Goal: Task Accomplishment & Management: Use online tool/utility

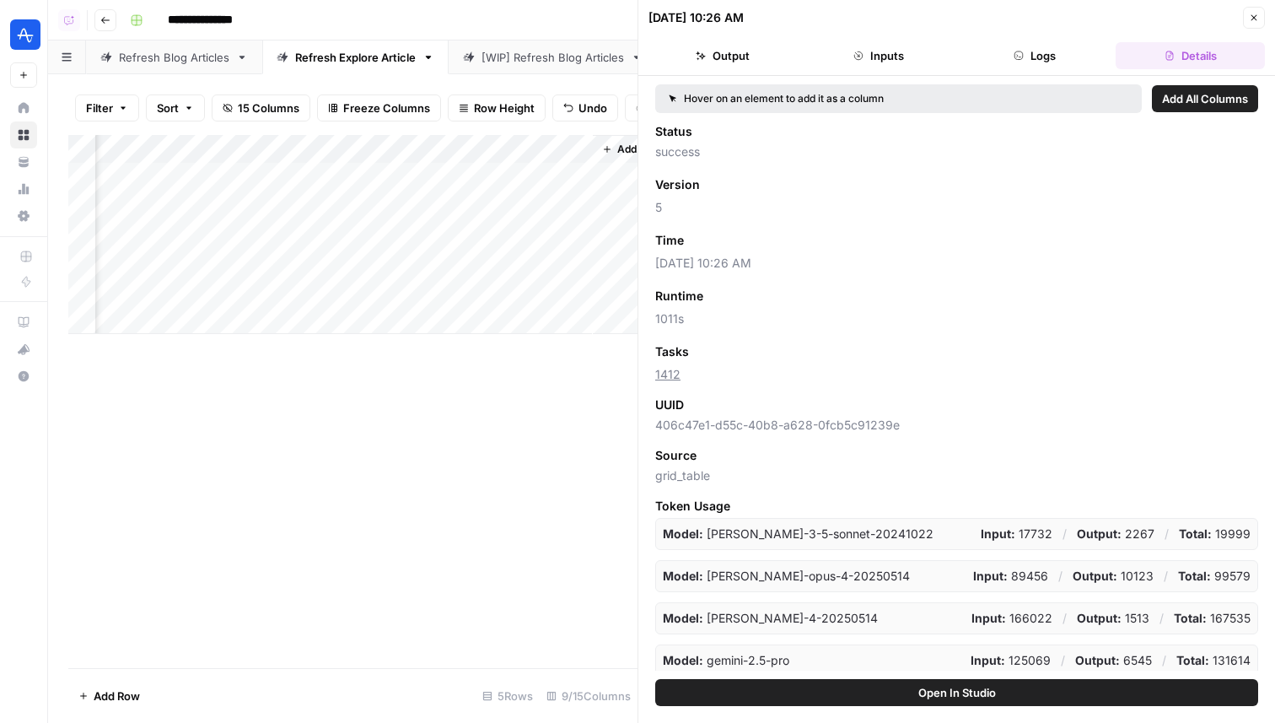
scroll to position [0, 918]
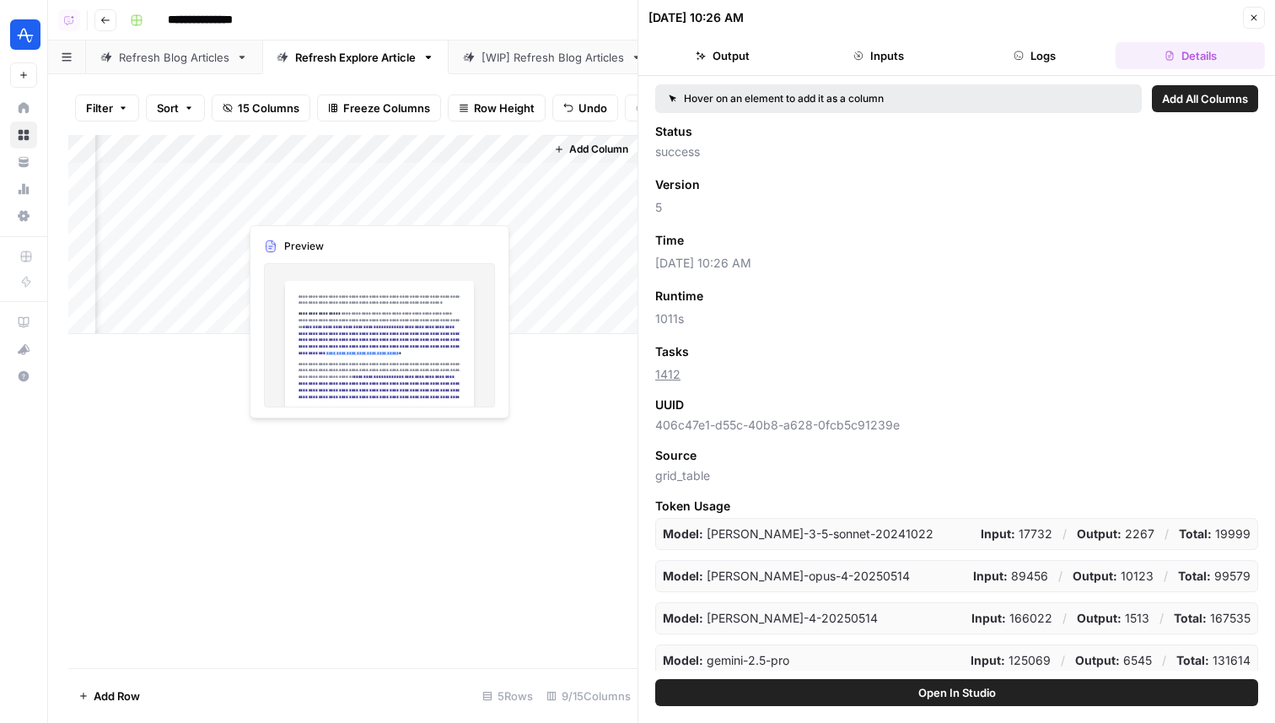
click at [268, 207] on div "Add Column" at bounding box center [352, 234] width 569 height 199
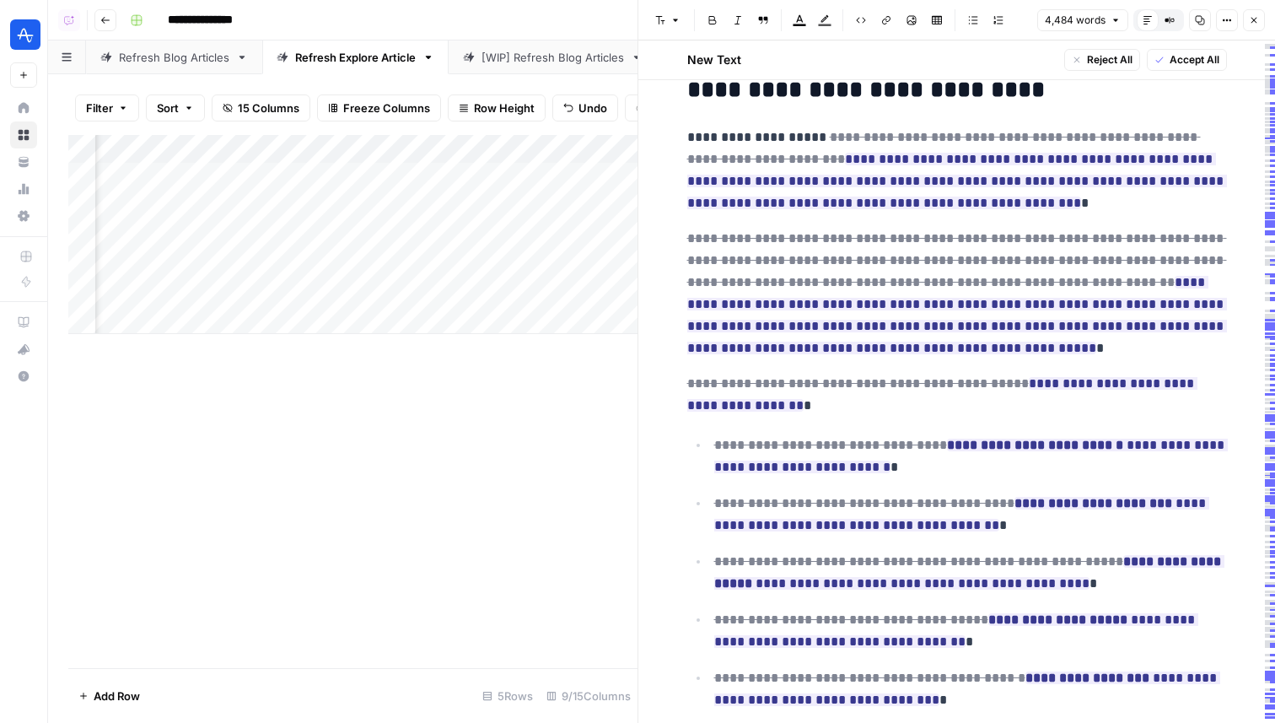
scroll to position [0, 173]
click at [272, 230] on div "Add Column" at bounding box center [352, 234] width 569 height 199
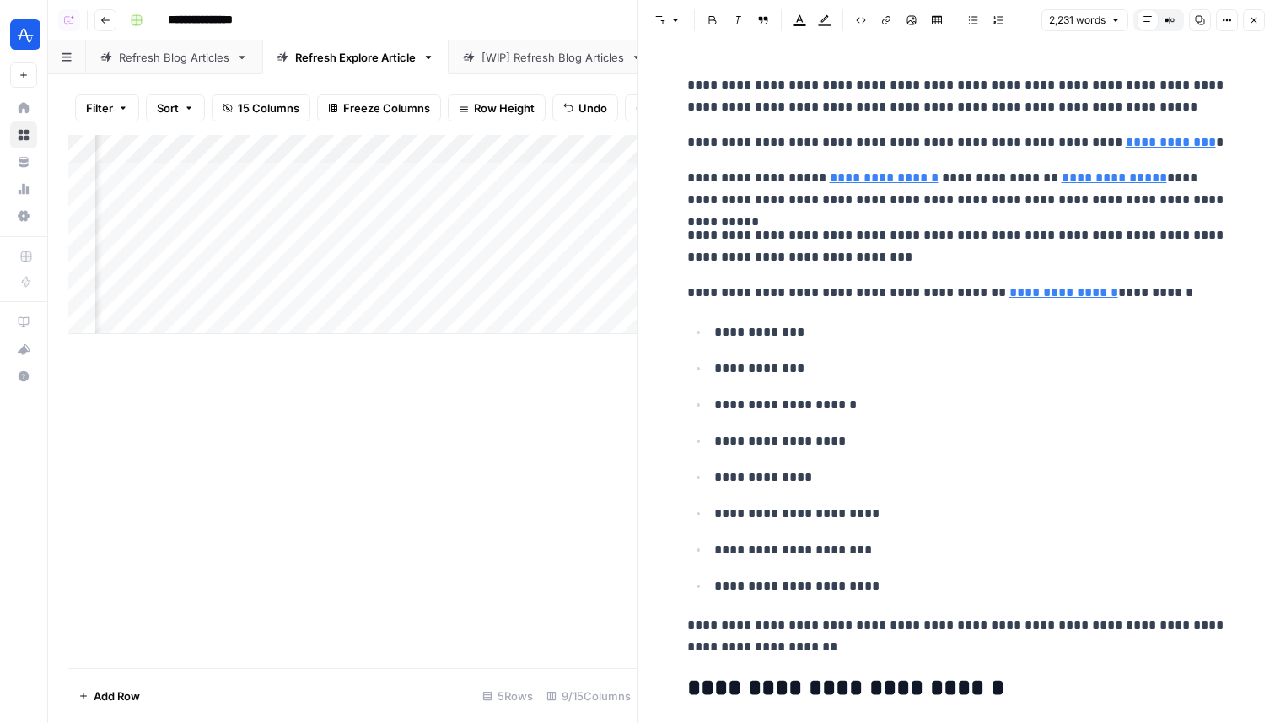
click at [267, 168] on div "Add Column" at bounding box center [352, 234] width 569 height 199
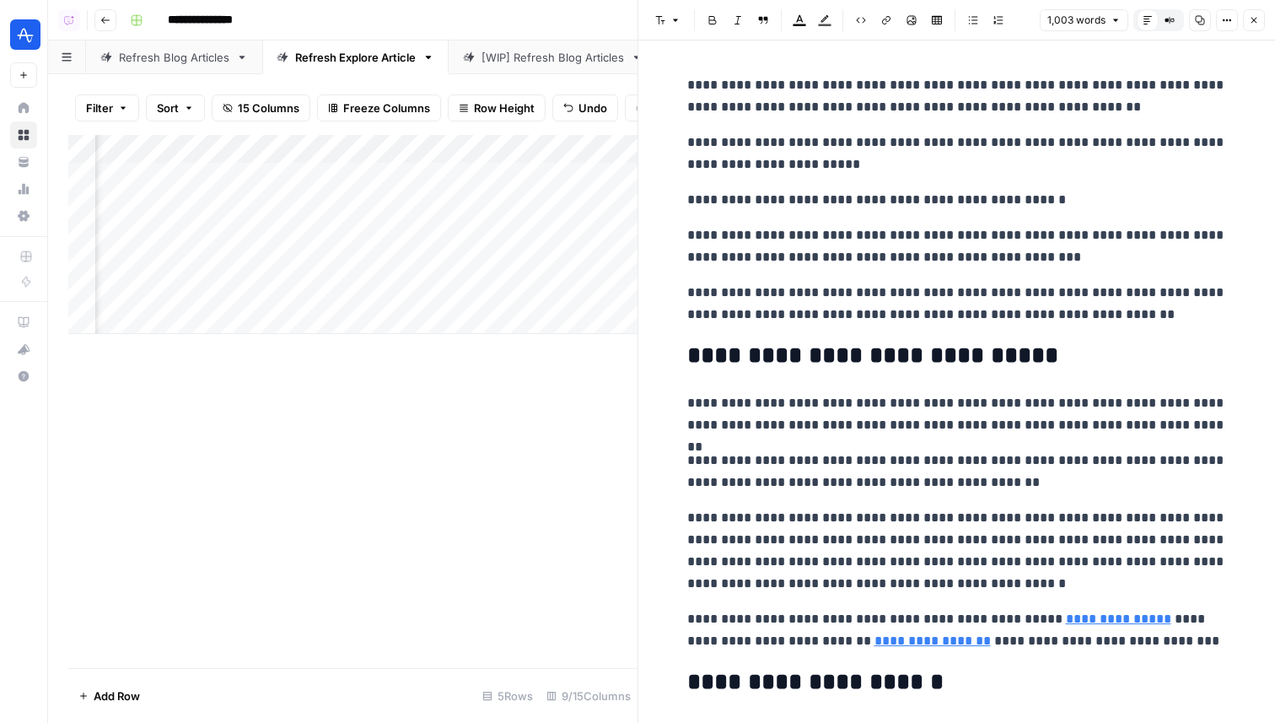
click at [276, 203] on div "Add Column" at bounding box center [352, 234] width 569 height 199
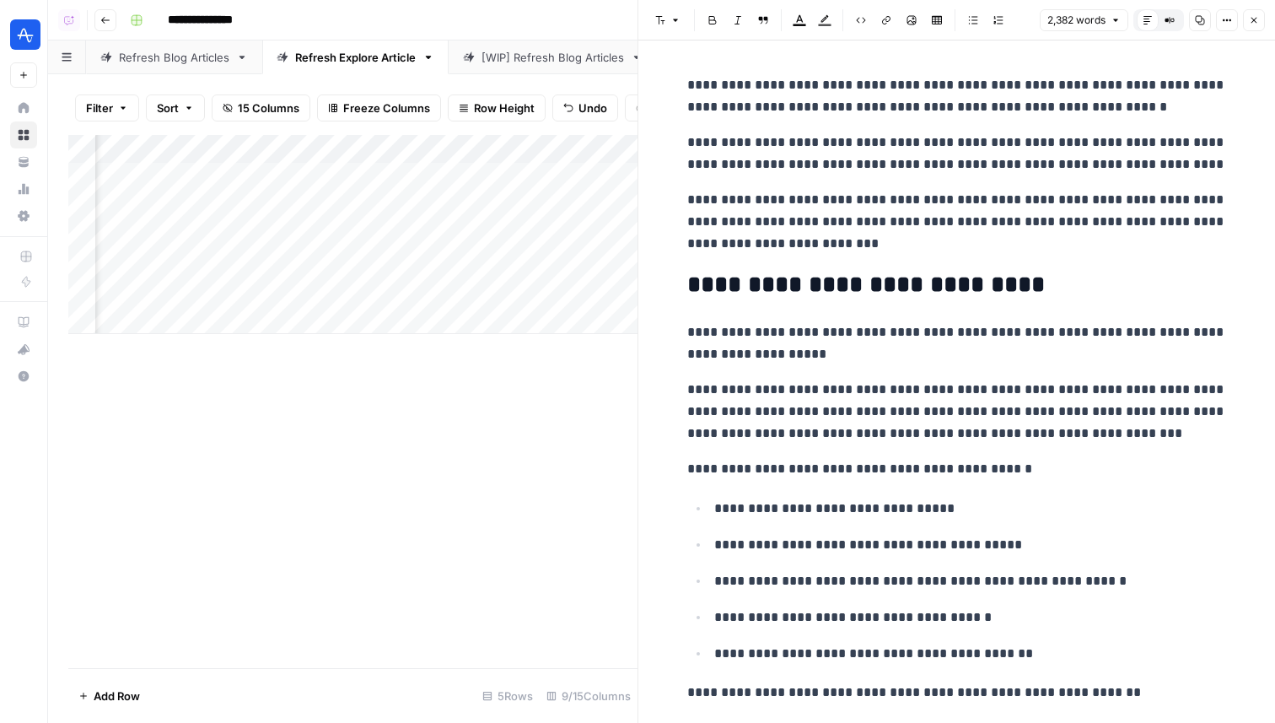
click at [1227, 19] on icon "button" at bounding box center [1227, 20] width 10 height 10
click at [1194, 183] on span "Code" at bounding box center [1176, 178] width 81 height 17
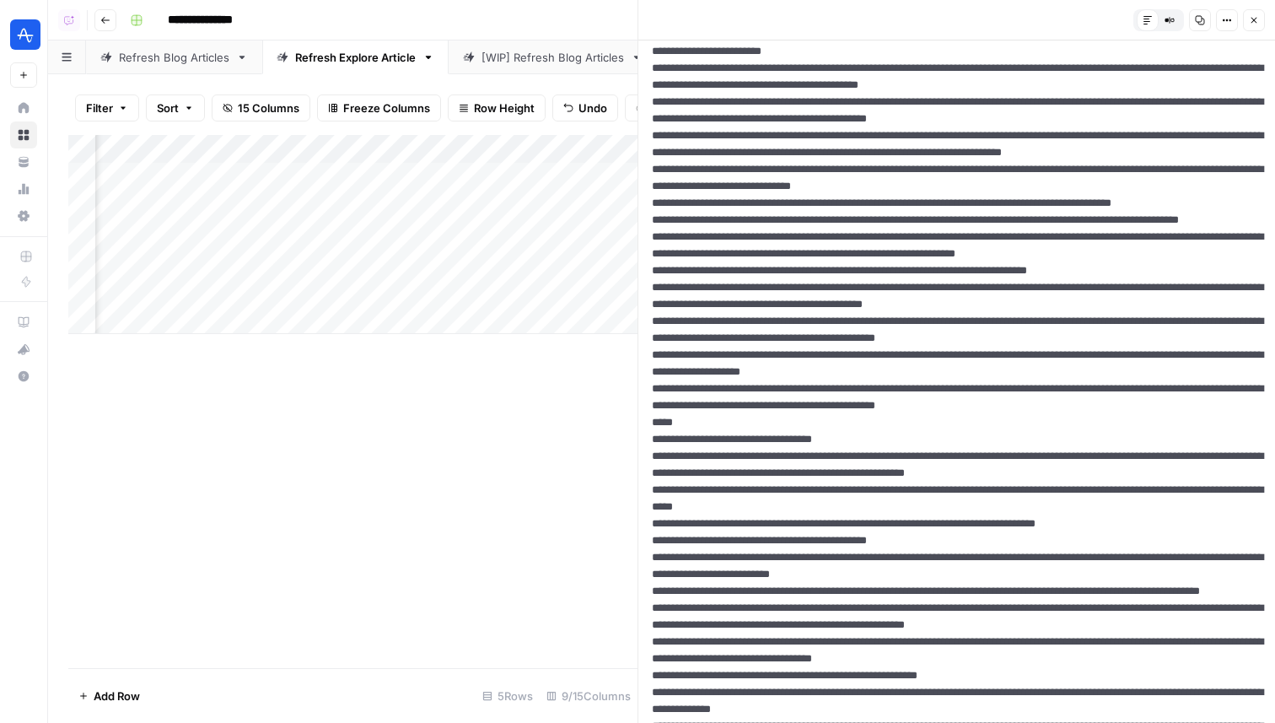
scroll to position [804, 0]
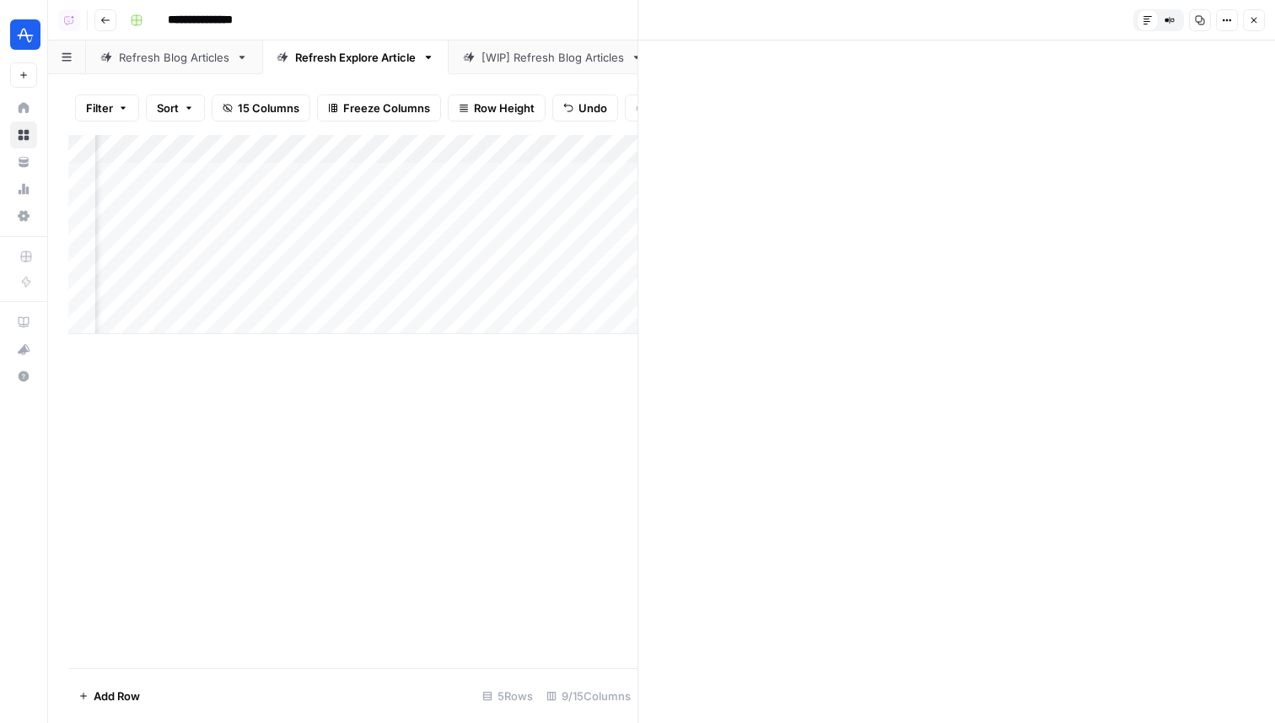
click at [1249, 23] on icon "button" at bounding box center [1254, 20] width 10 height 10
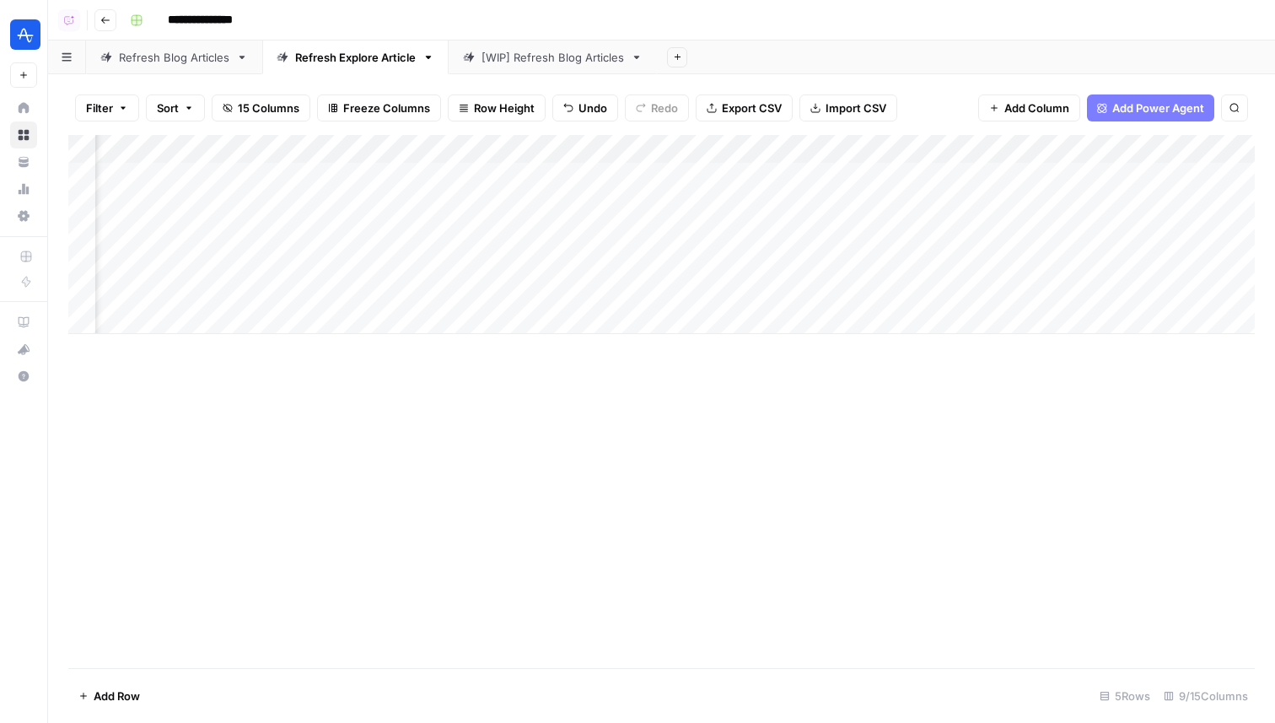
click at [191, 49] on div "Refresh Blog Articles" at bounding box center [174, 57] width 110 height 17
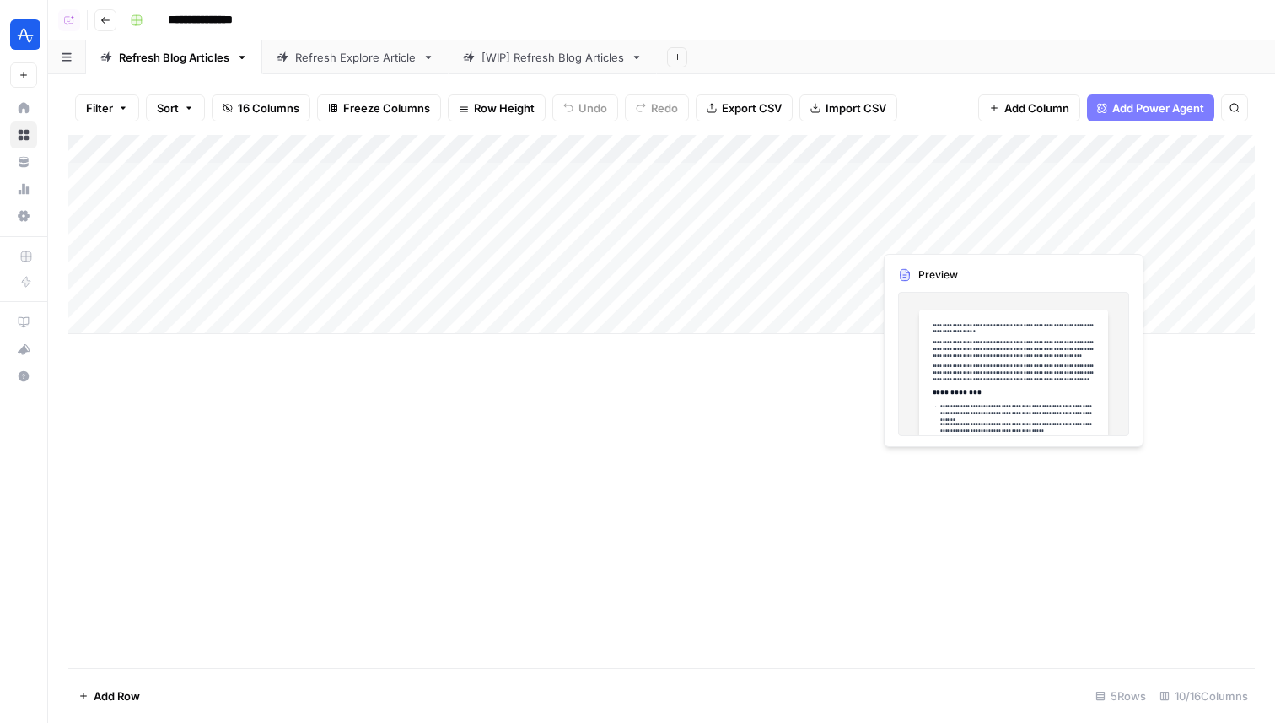
click at [928, 227] on div "Add Column" at bounding box center [661, 234] width 1186 height 199
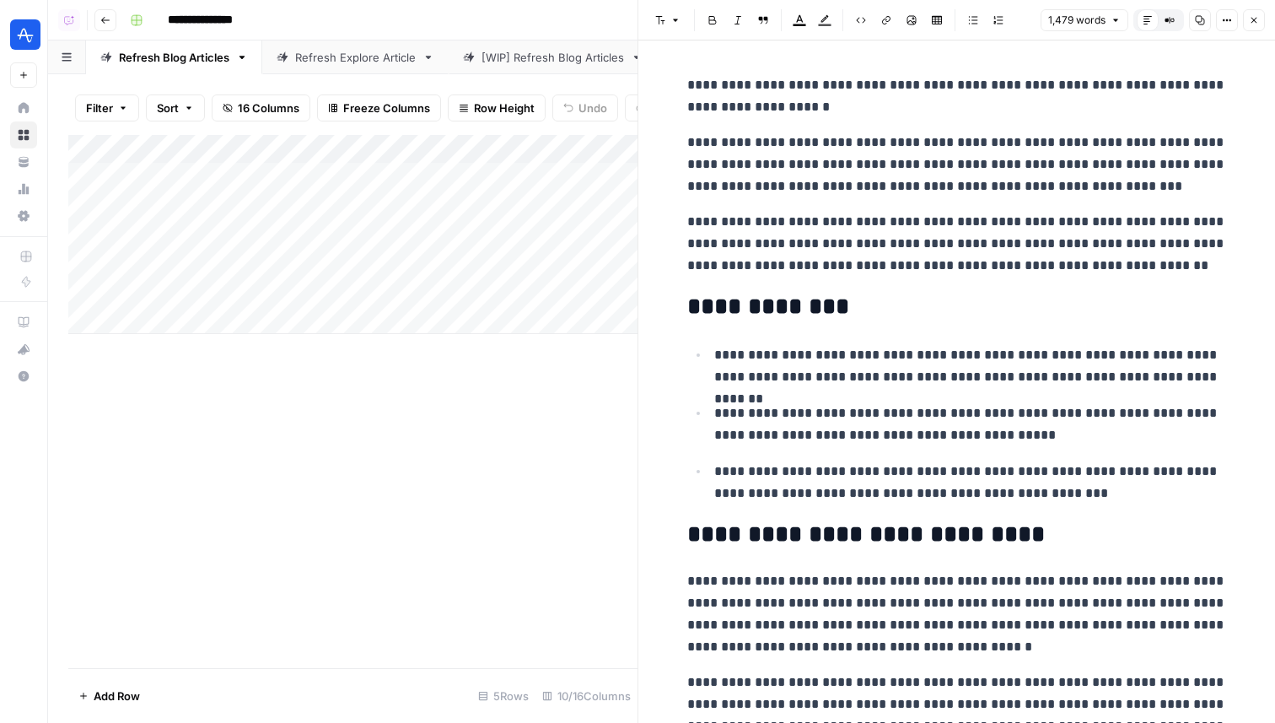
click at [1224, 20] on icon "button" at bounding box center [1227, 20] width 10 height 10
click at [1190, 182] on span "Code" at bounding box center [1176, 178] width 81 height 17
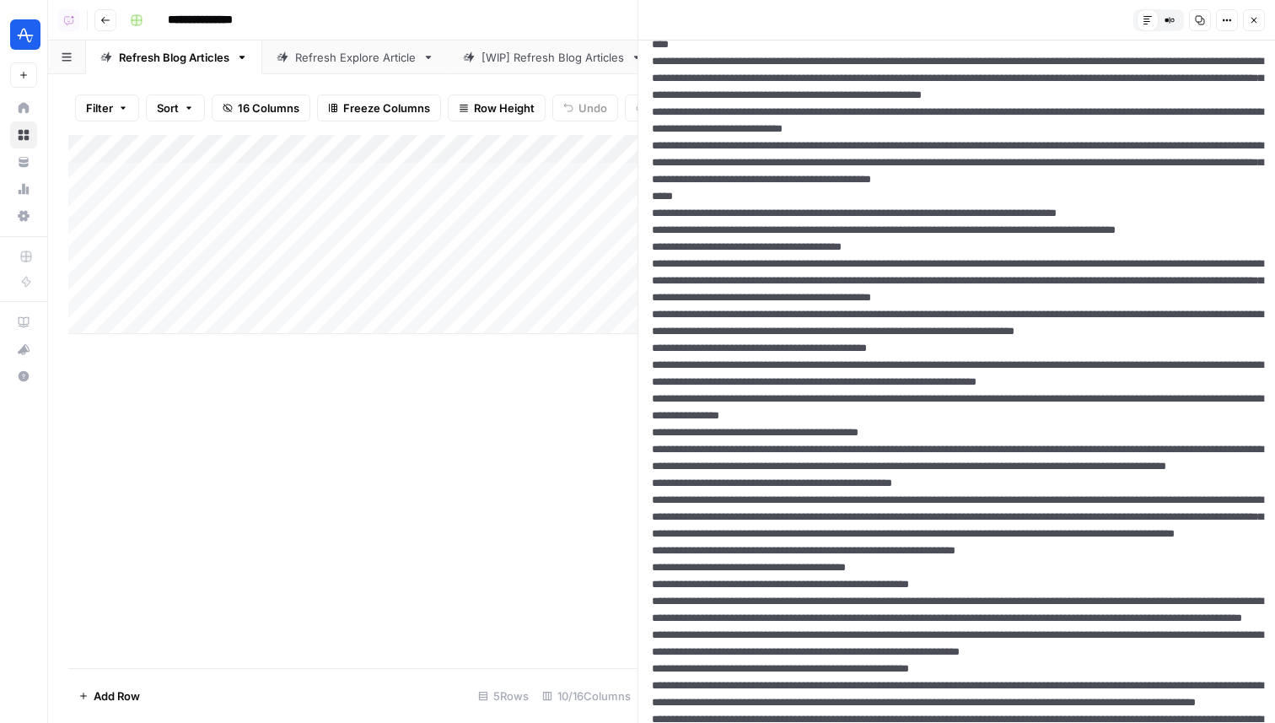
scroll to position [1519, 0]
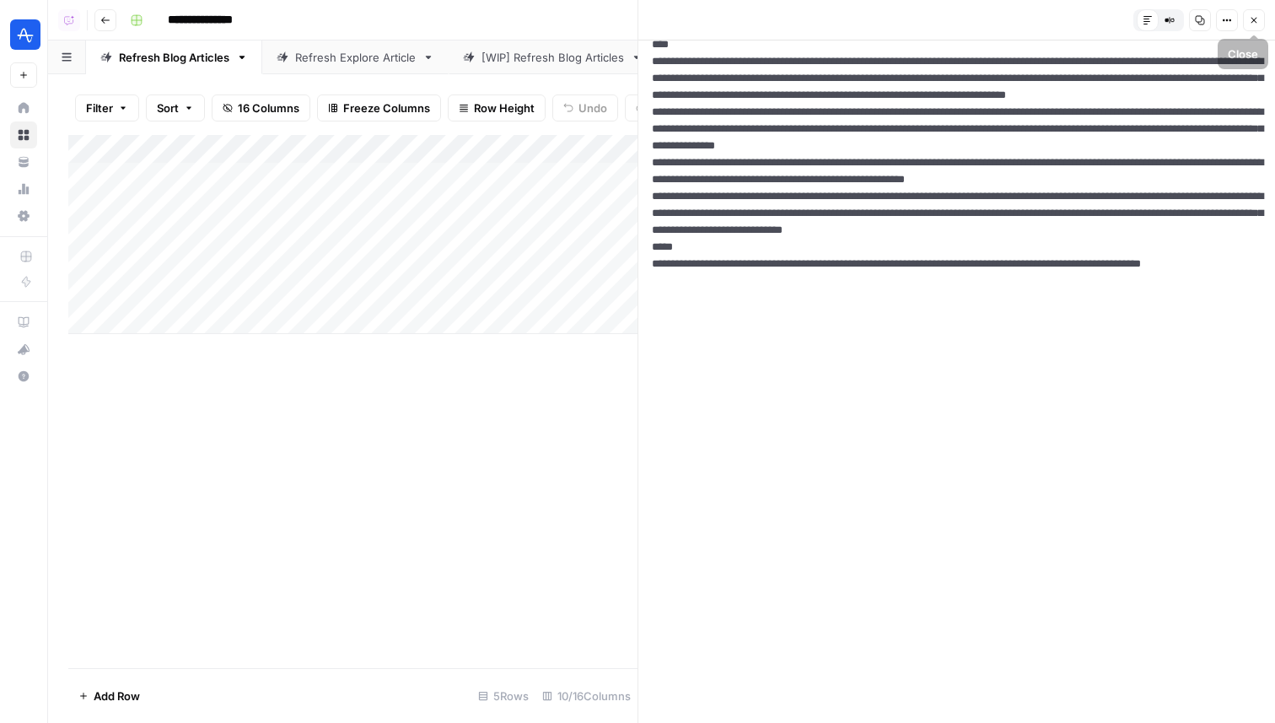
click at [1248, 13] on button "Close" at bounding box center [1254, 20] width 22 height 22
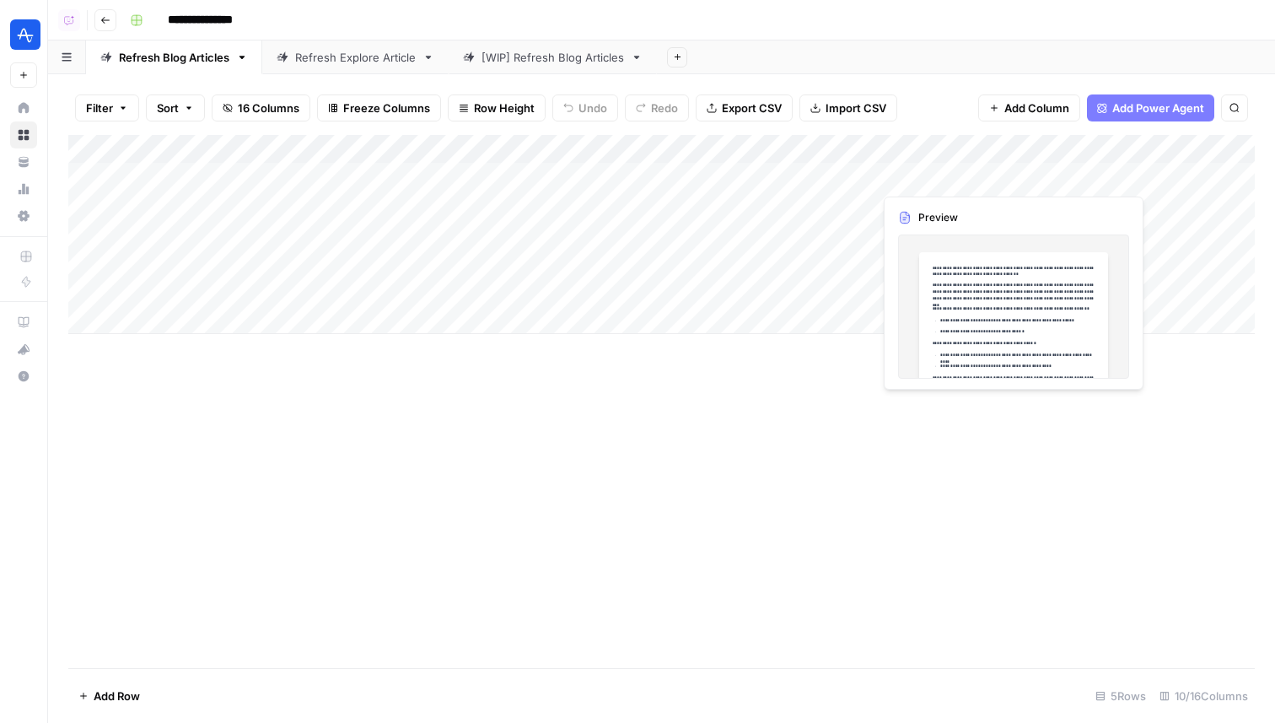
click at [956, 181] on div "Add Column" at bounding box center [661, 234] width 1186 height 199
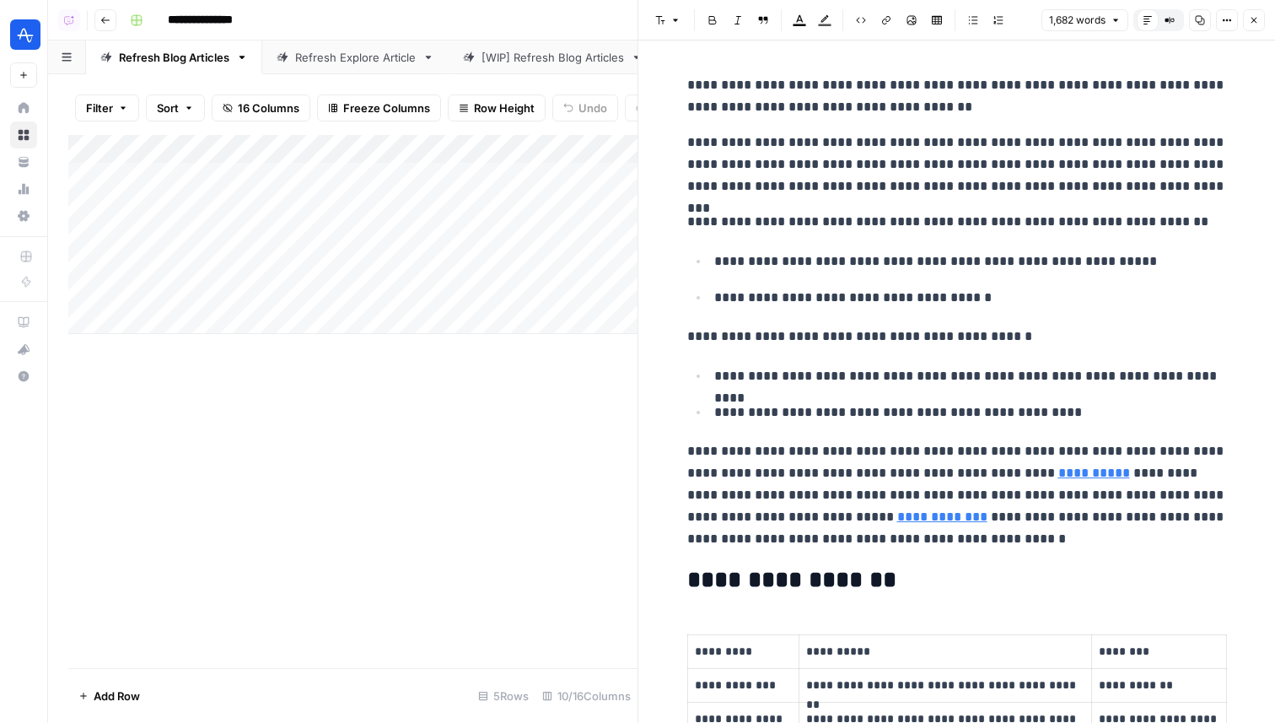
click at [1227, 17] on icon "button" at bounding box center [1227, 20] width 10 height 10
click at [1151, 178] on span "Code" at bounding box center [1176, 178] width 81 height 17
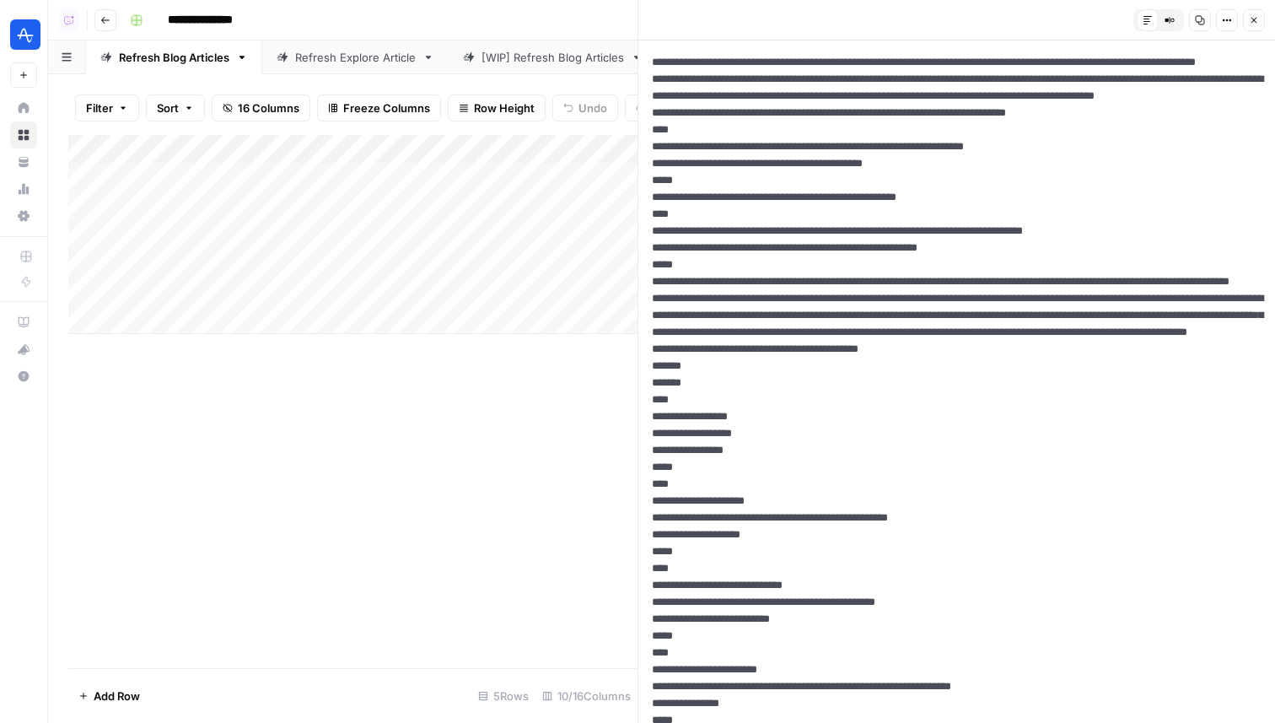
click at [1246, 20] on button "Close" at bounding box center [1254, 20] width 22 height 22
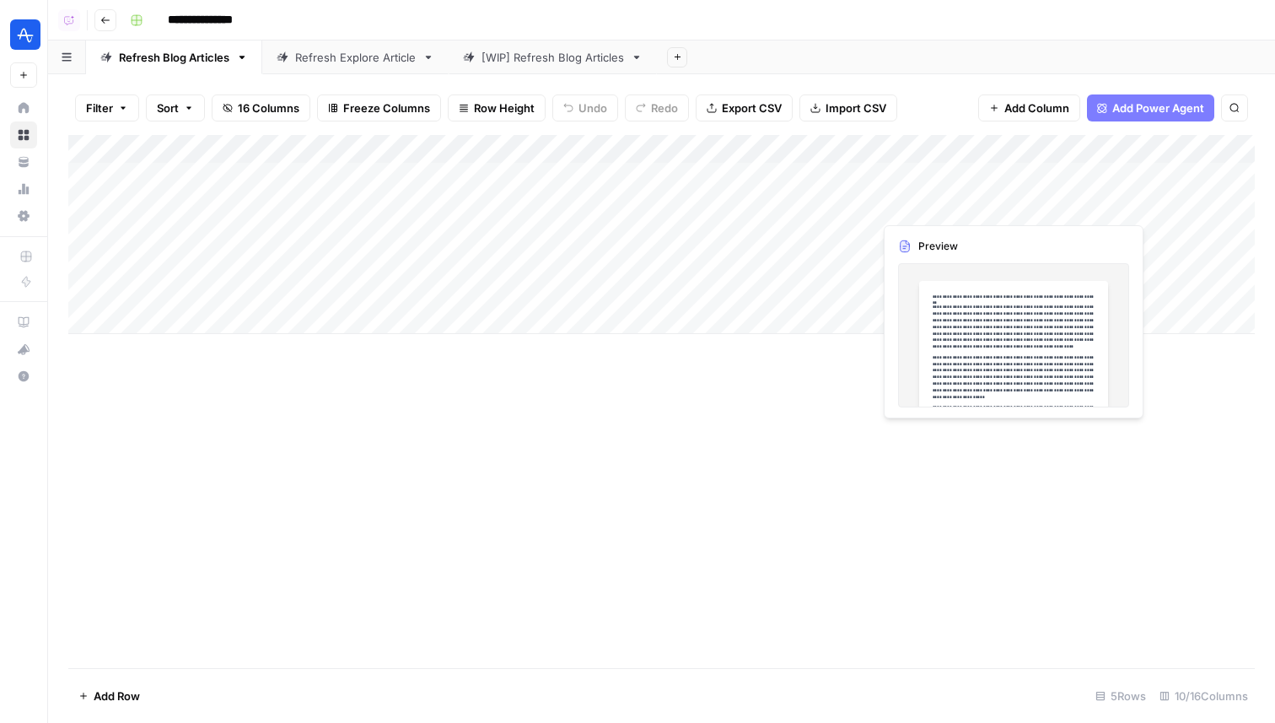
click at [914, 205] on div "Add Column" at bounding box center [661, 234] width 1186 height 199
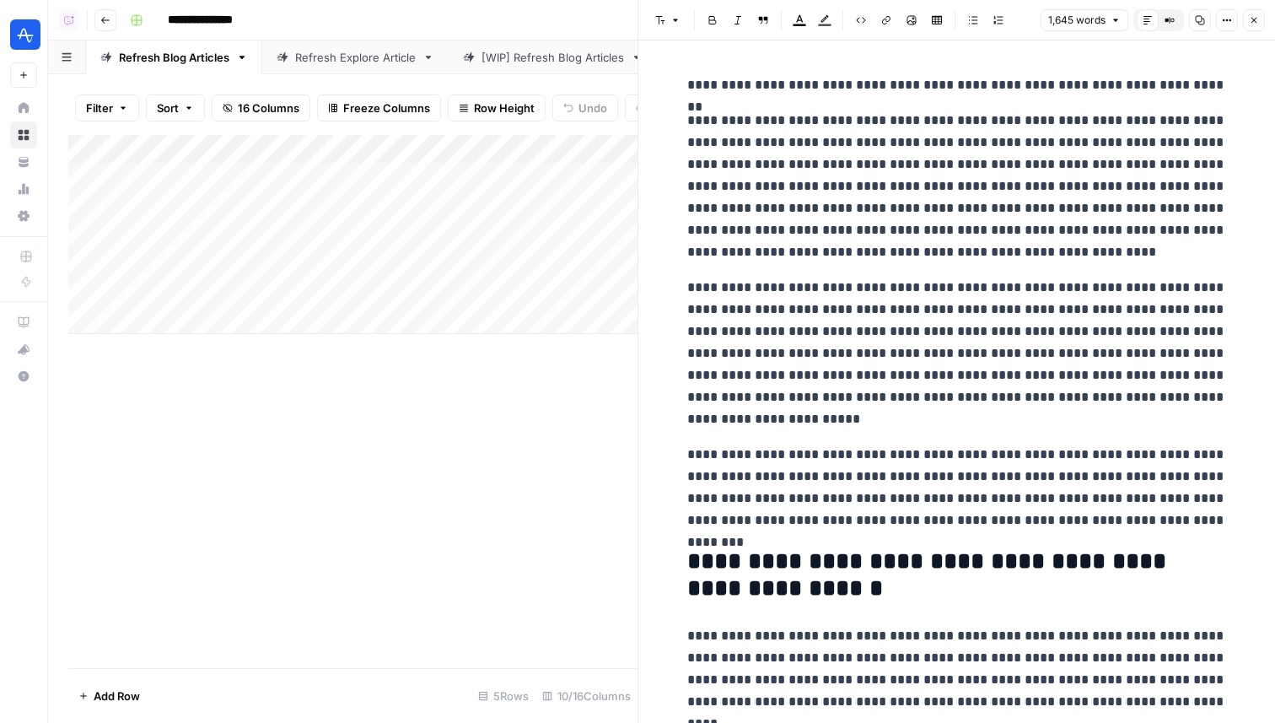
click at [923, 388] on p "**********" at bounding box center [957, 353] width 540 height 153
click at [1218, 22] on button "Options" at bounding box center [1227, 20] width 22 height 22
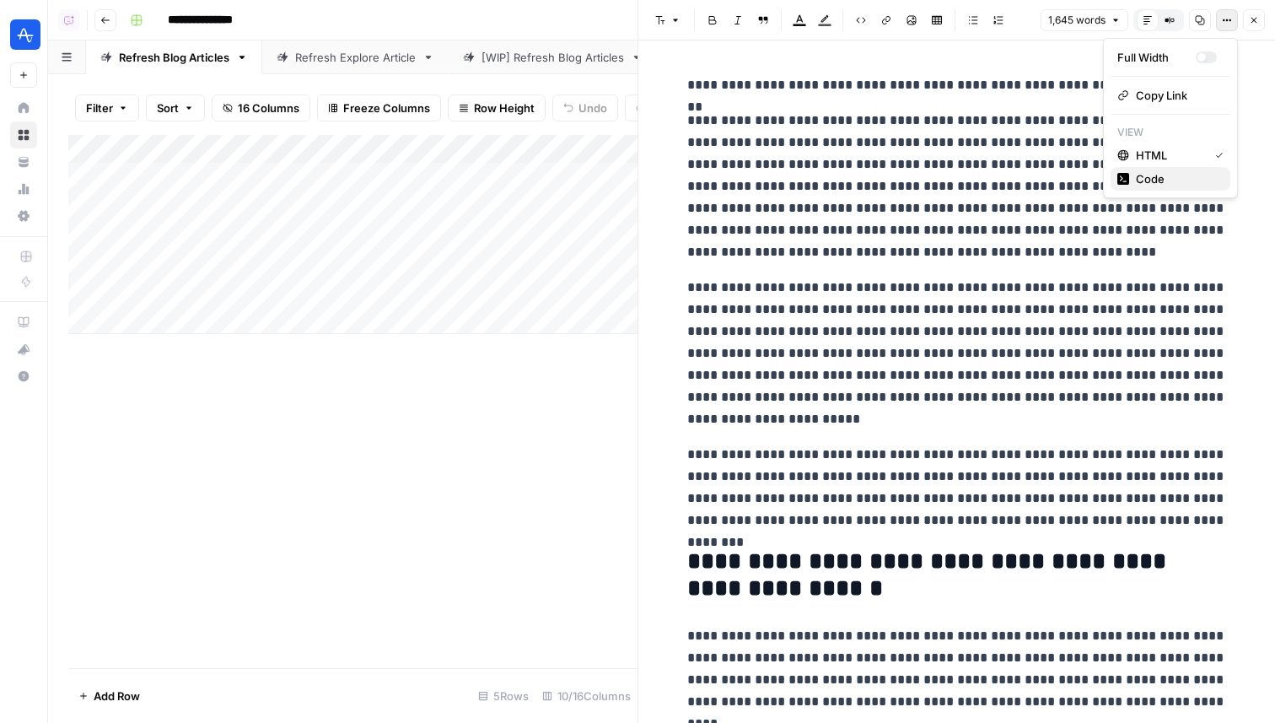
click at [1186, 185] on span "Code" at bounding box center [1176, 178] width 81 height 17
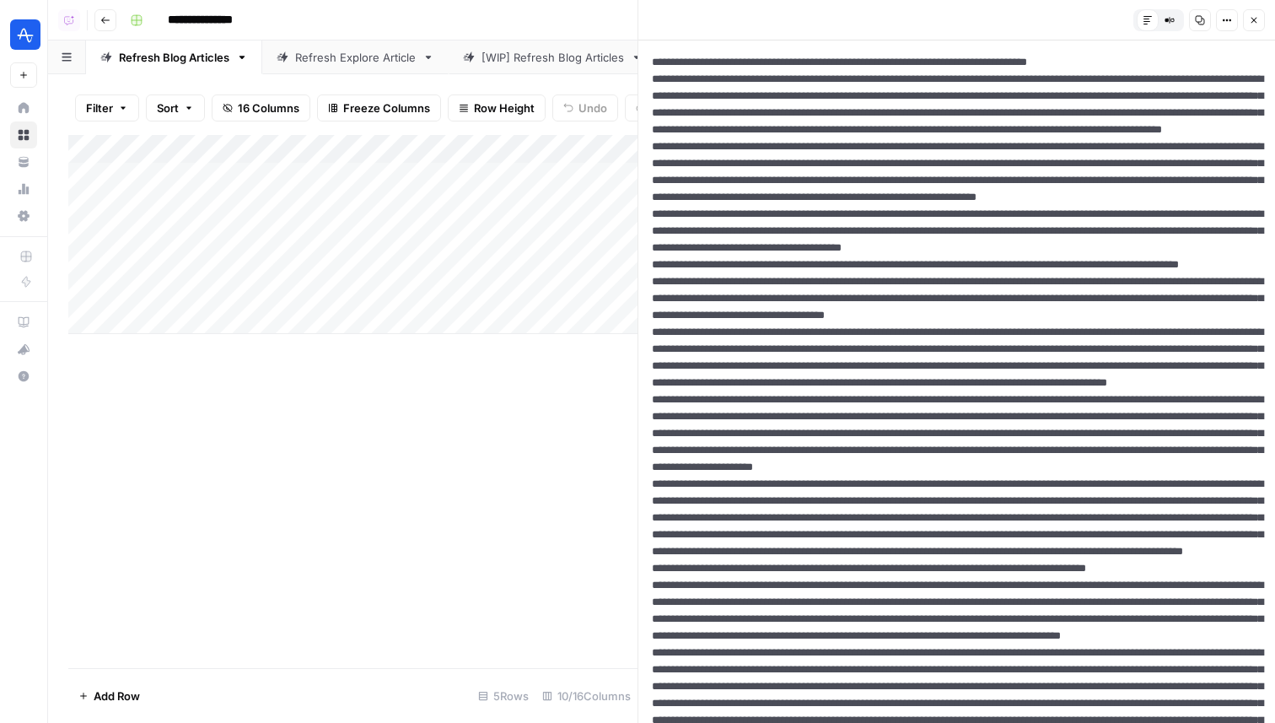
click at [1254, 21] on icon "button" at bounding box center [1254, 20] width 10 height 10
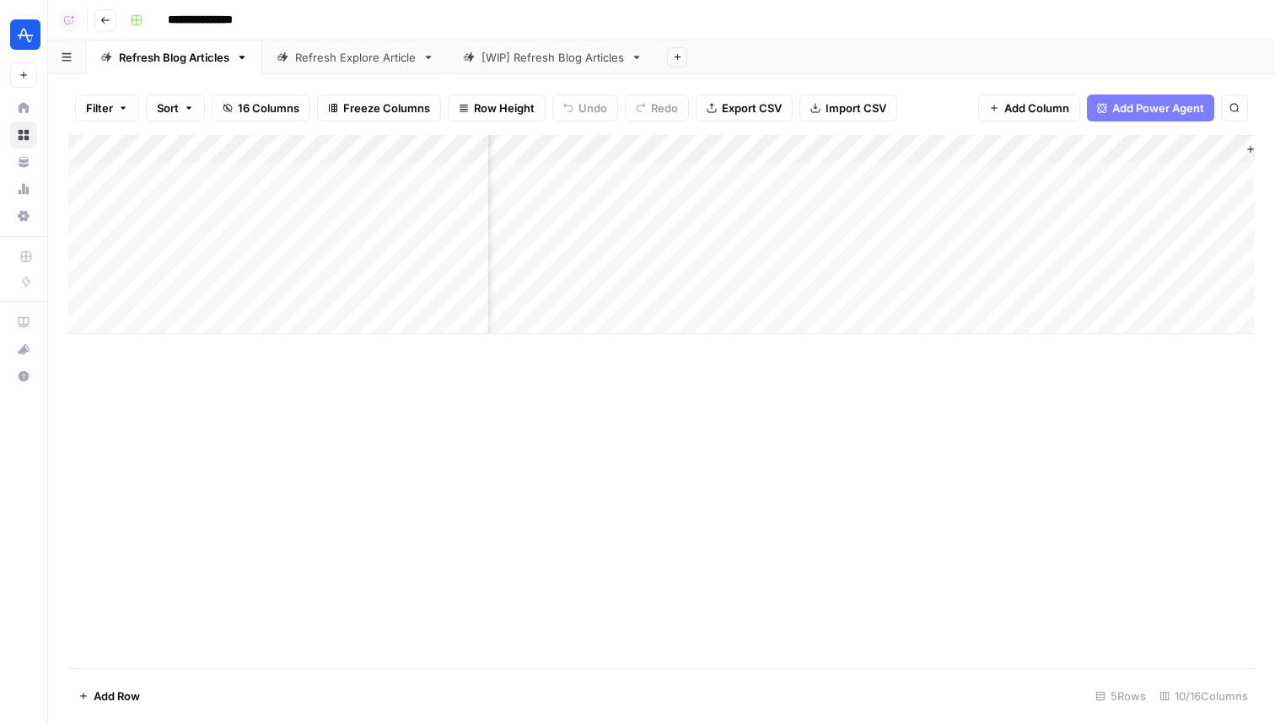
scroll to position [0, 962]
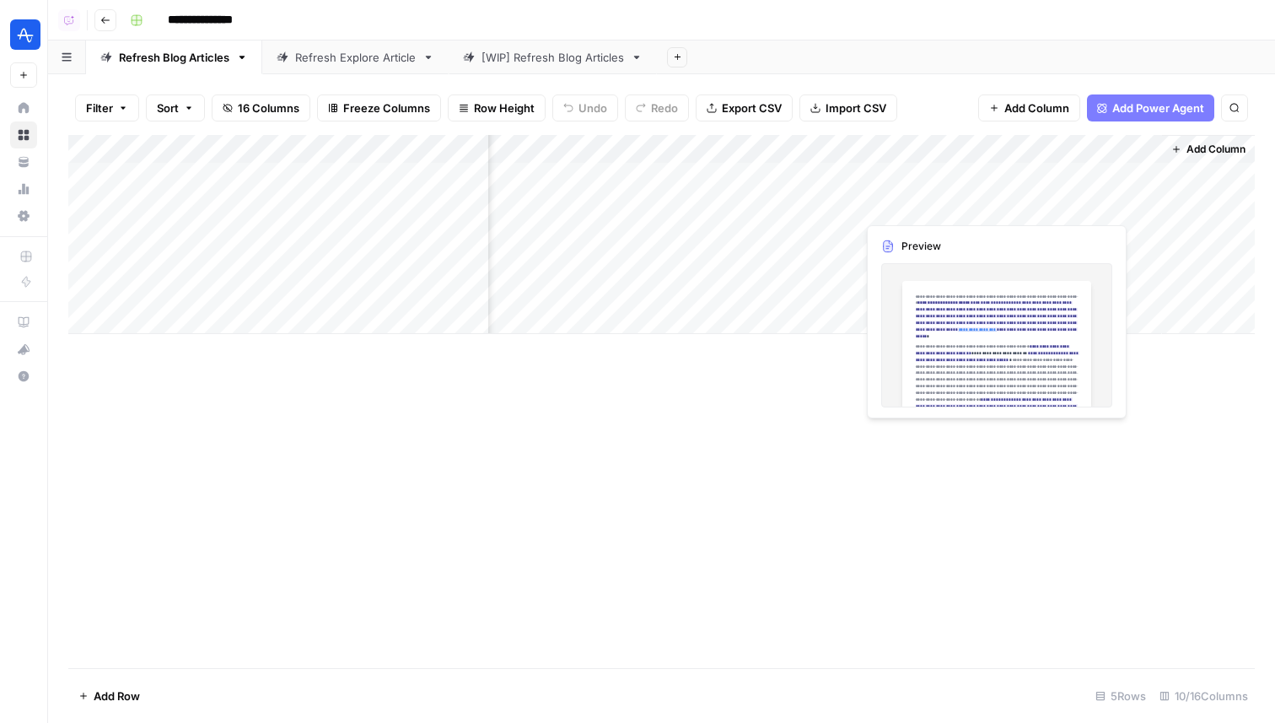
click at [879, 209] on div "Add Column" at bounding box center [661, 234] width 1186 height 199
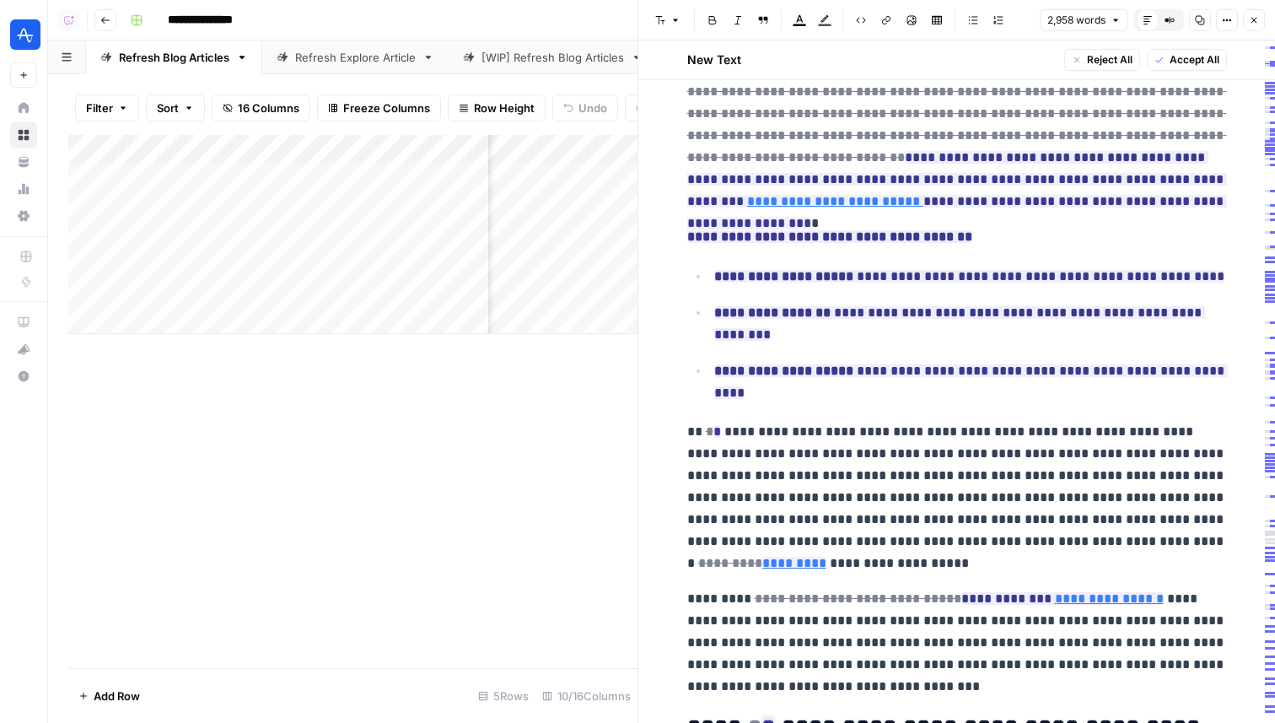
scroll to position [364, 0]
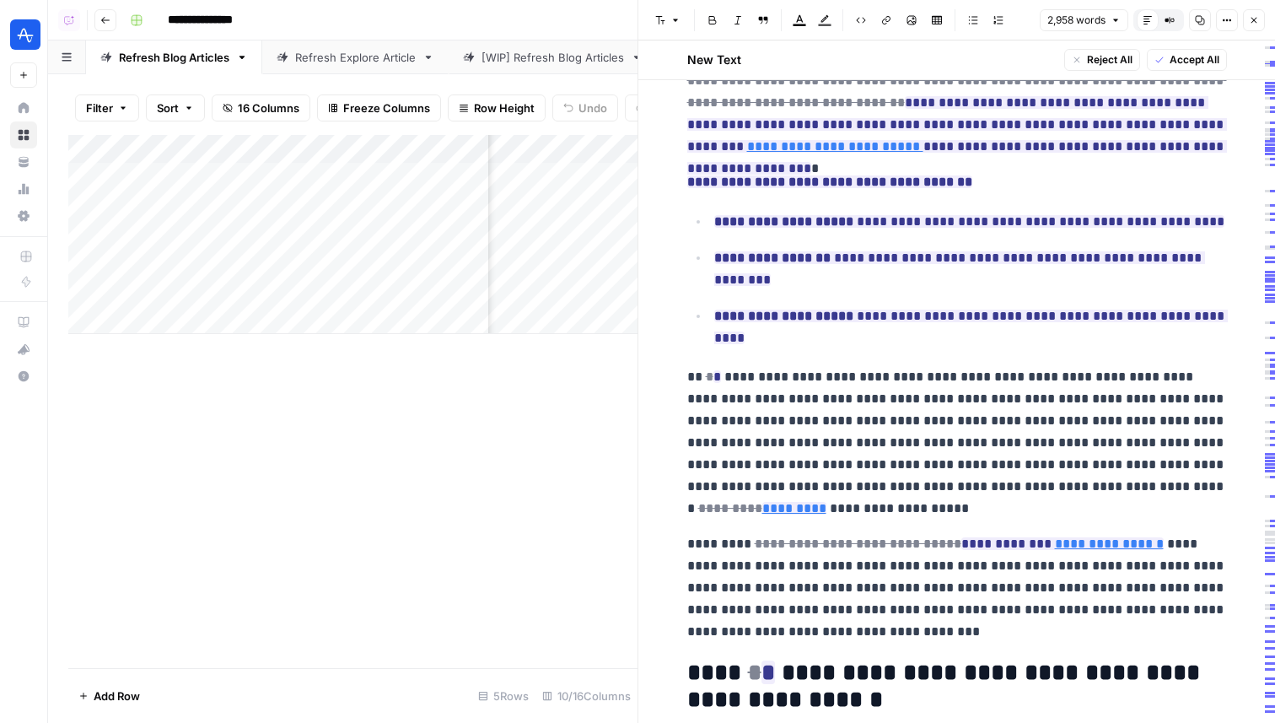
click at [1228, 23] on icon "button" at bounding box center [1227, 20] width 10 height 10
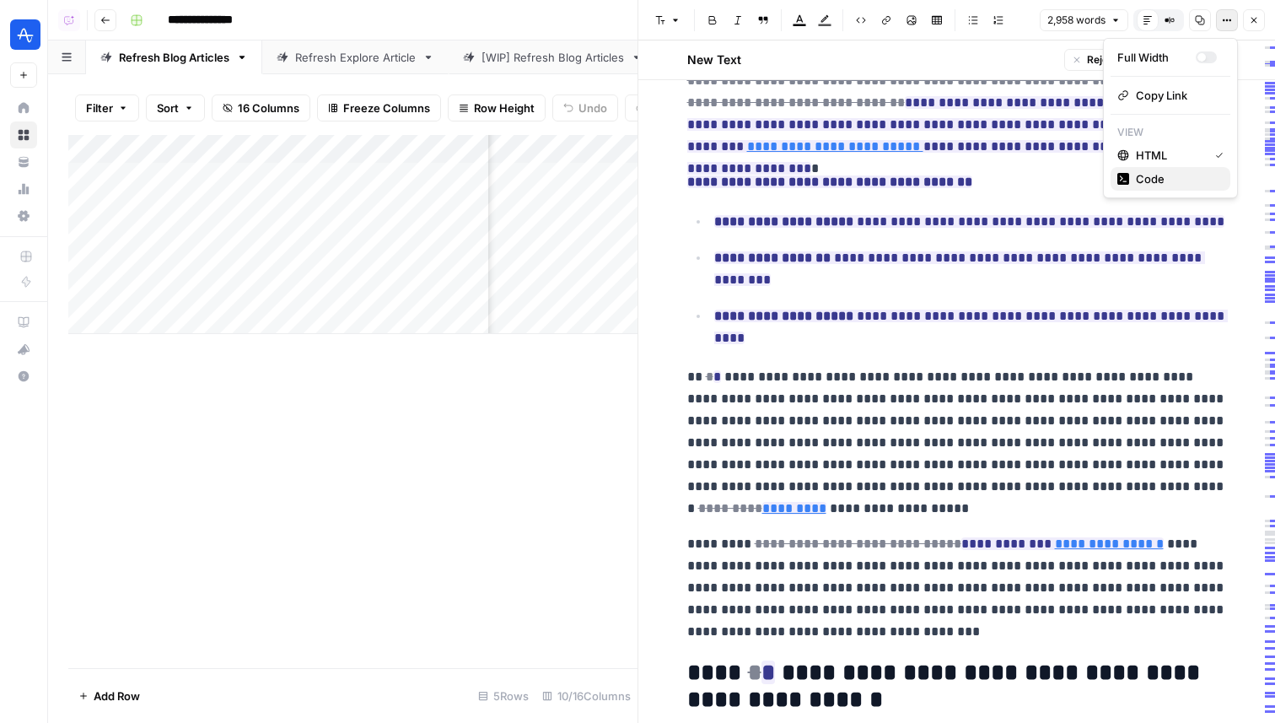
click at [1191, 177] on span "Code" at bounding box center [1176, 178] width 81 height 17
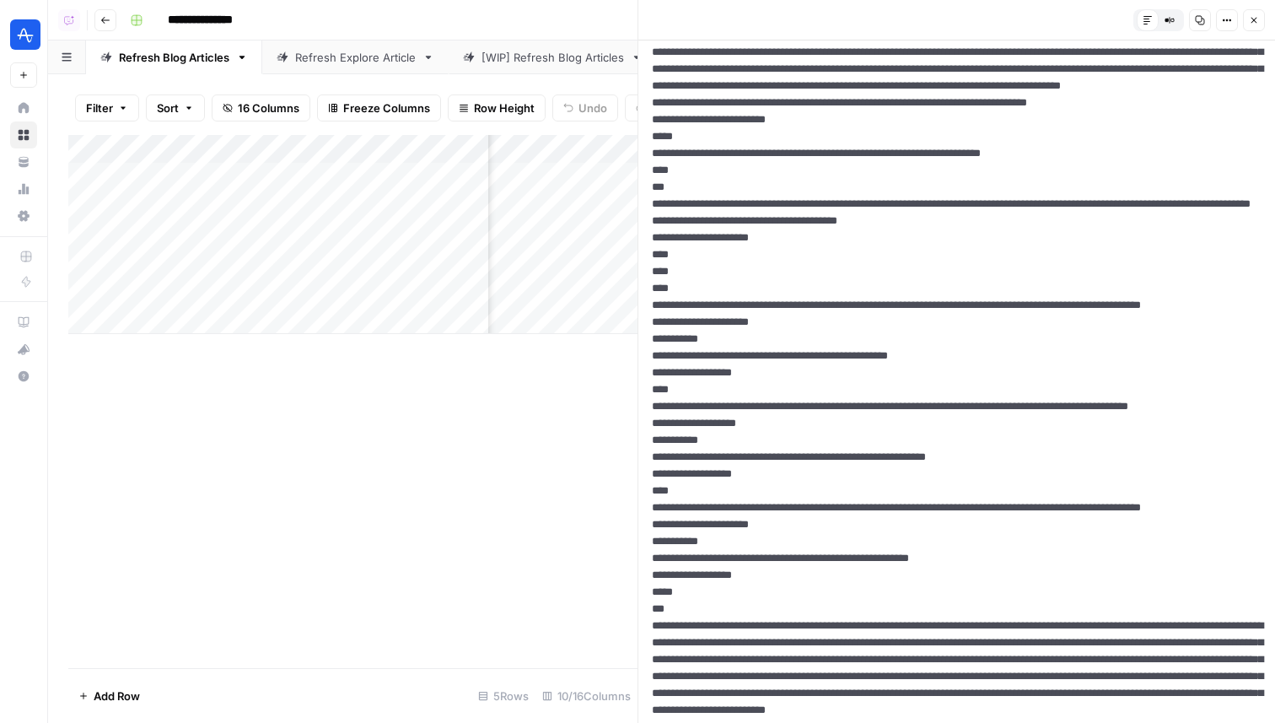
scroll to position [0, 0]
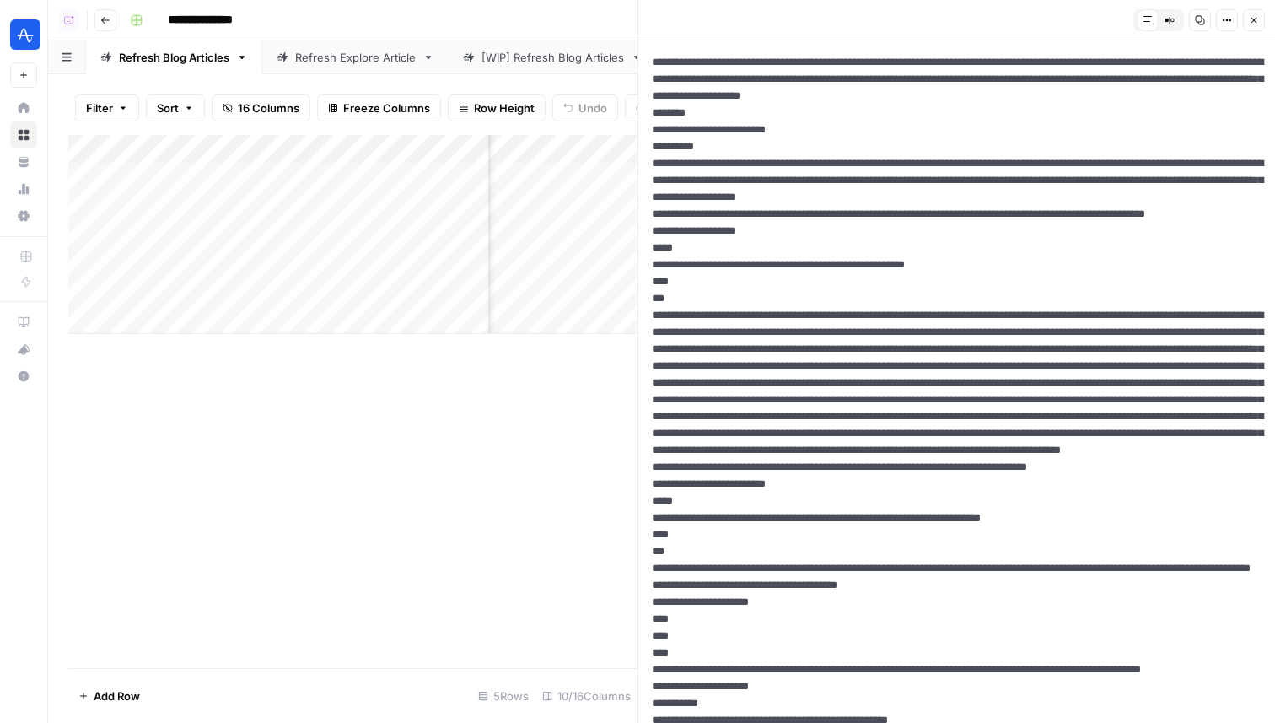
click at [1258, 20] on button "Close" at bounding box center [1254, 20] width 22 height 22
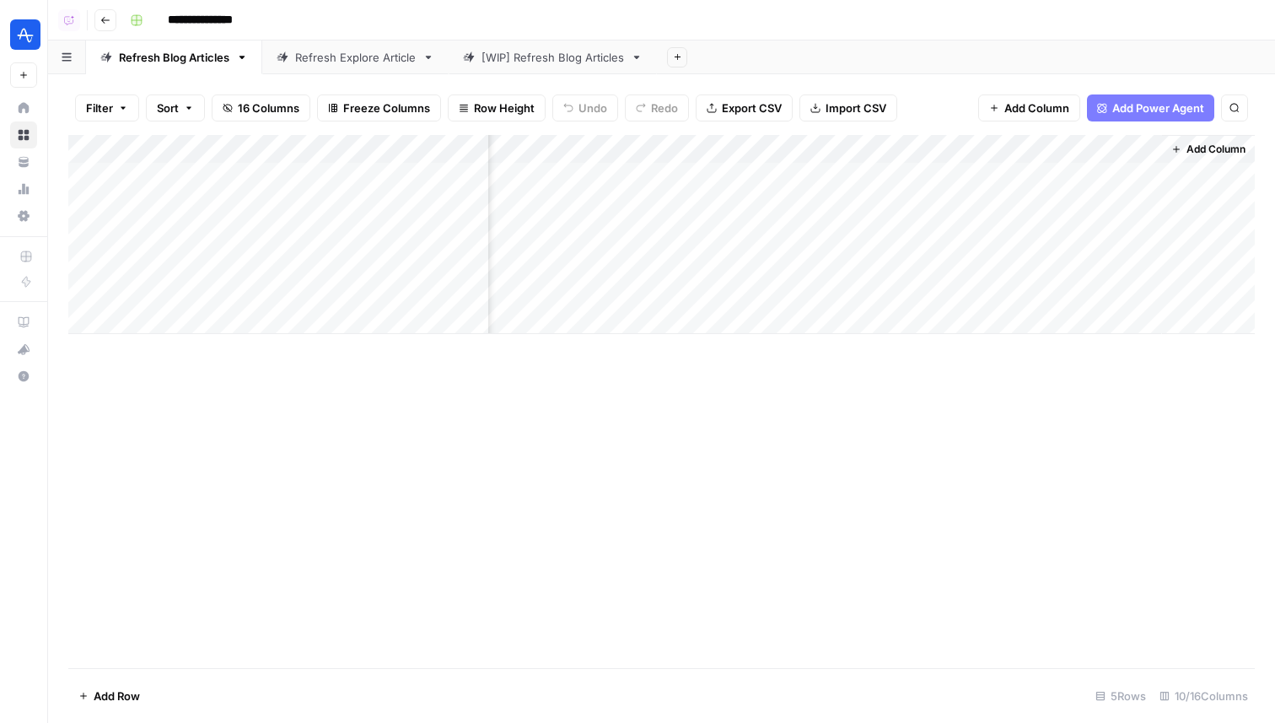
click at [879, 201] on div "Add Column" at bounding box center [661, 234] width 1186 height 199
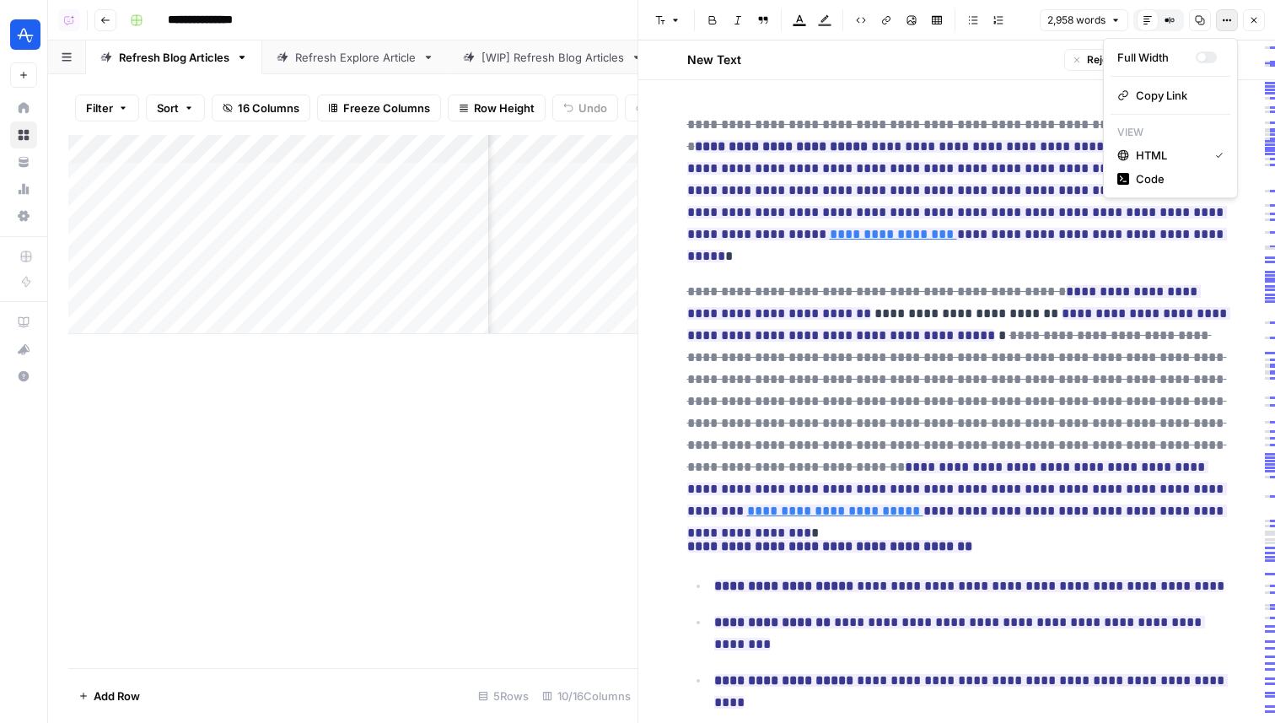
click at [1225, 17] on icon "button" at bounding box center [1227, 20] width 10 height 10
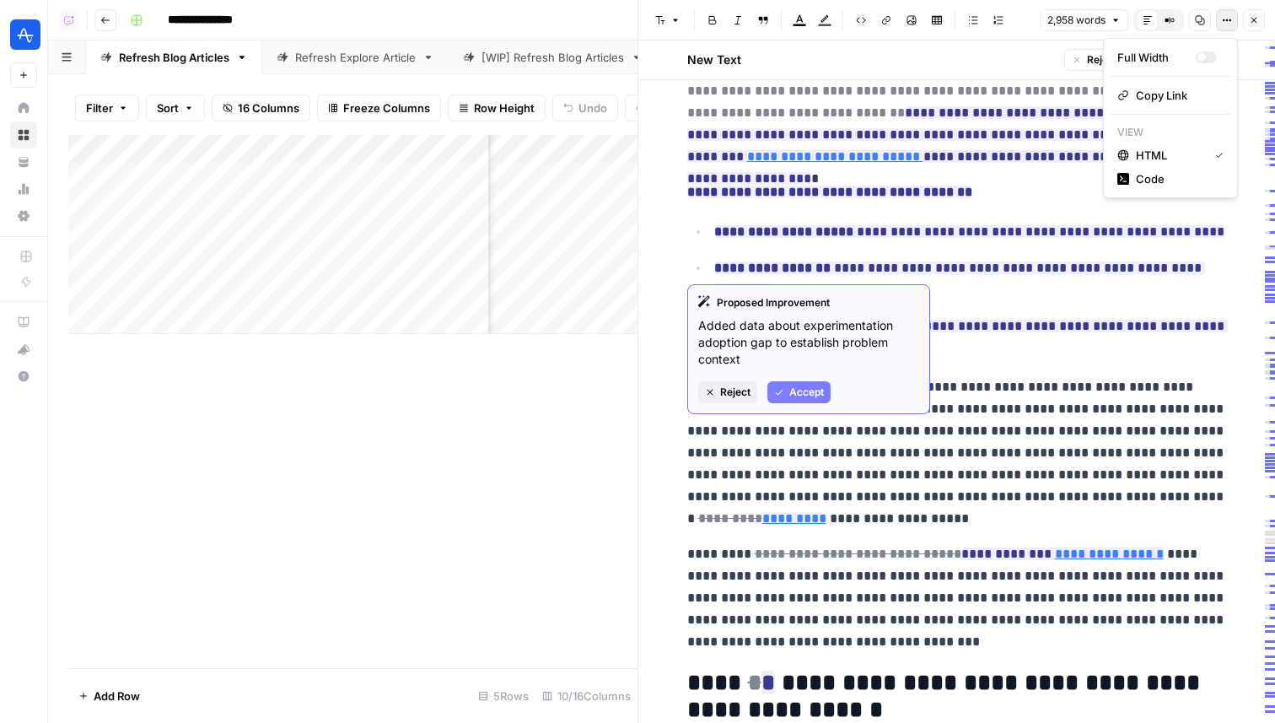
scroll to position [409, 0]
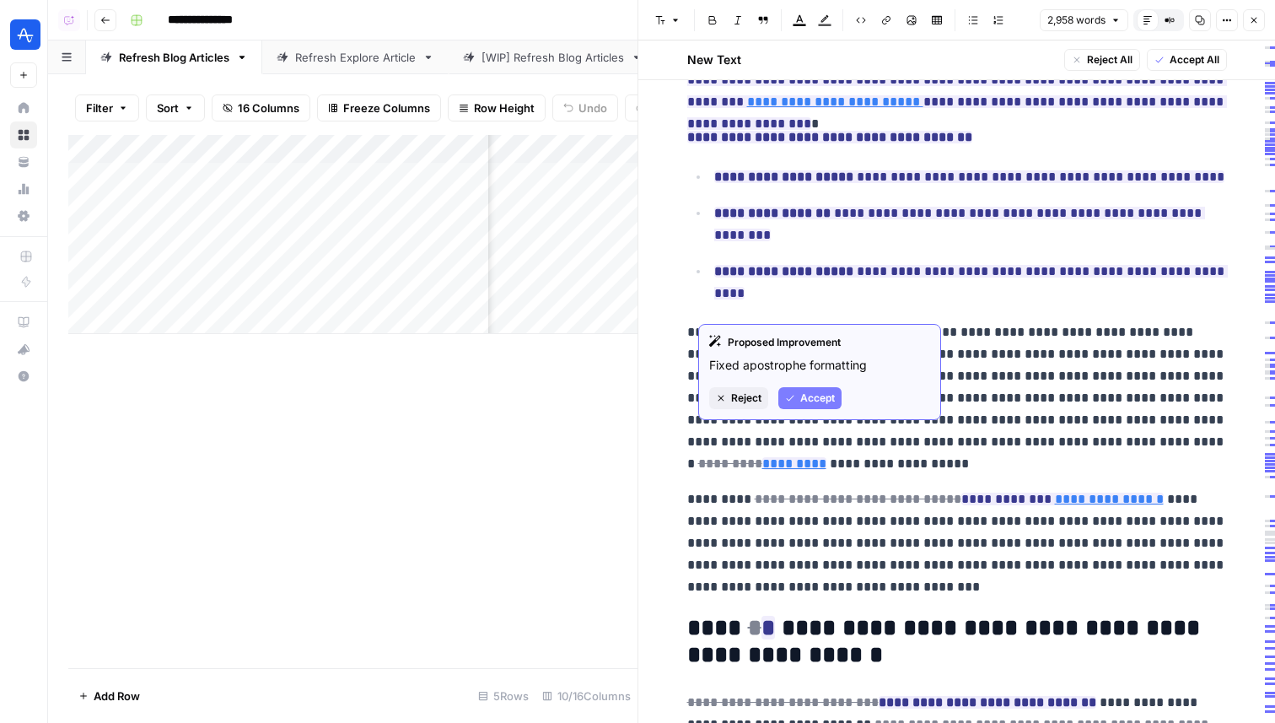
click at [819, 396] on span "Accept" at bounding box center [817, 397] width 35 height 15
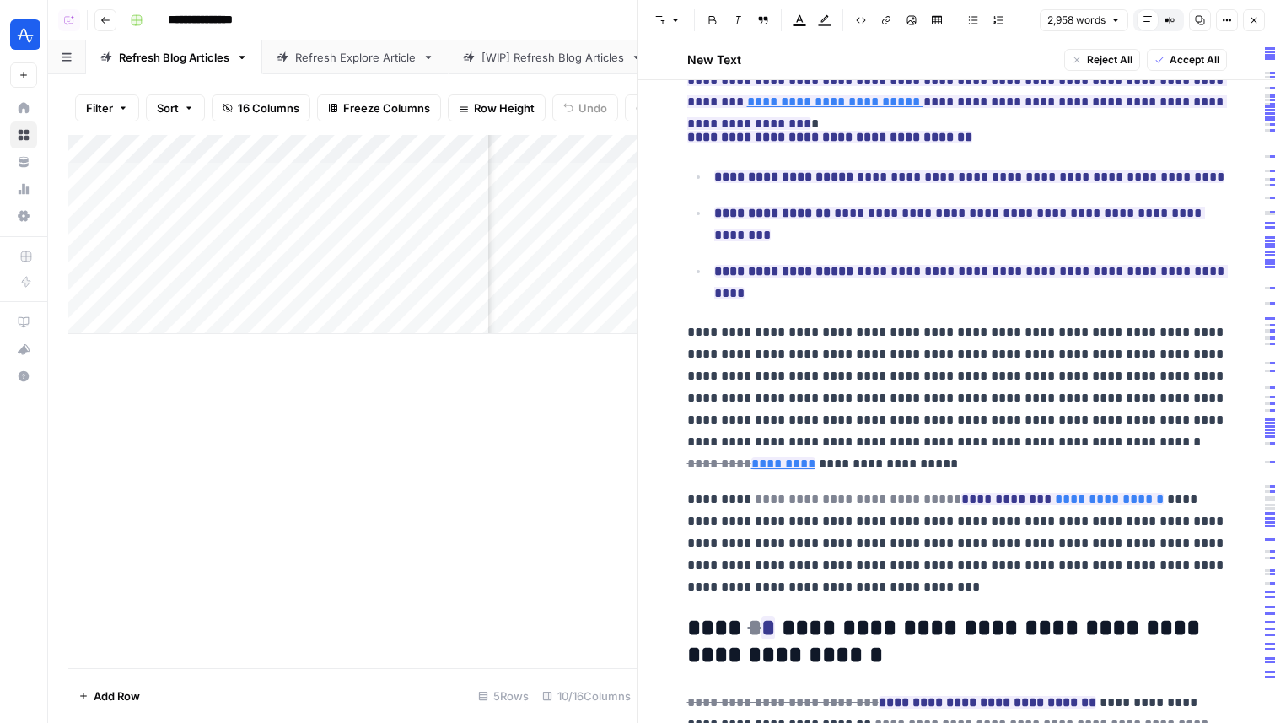
click at [705, 321] on p "**********" at bounding box center [957, 397] width 540 height 153
click at [1233, 19] on button "Options" at bounding box center [1227, 20] width 22 height 22
click at [1153, 176] on span "Code" at bounding box center [1176, 178] width 81 height 17
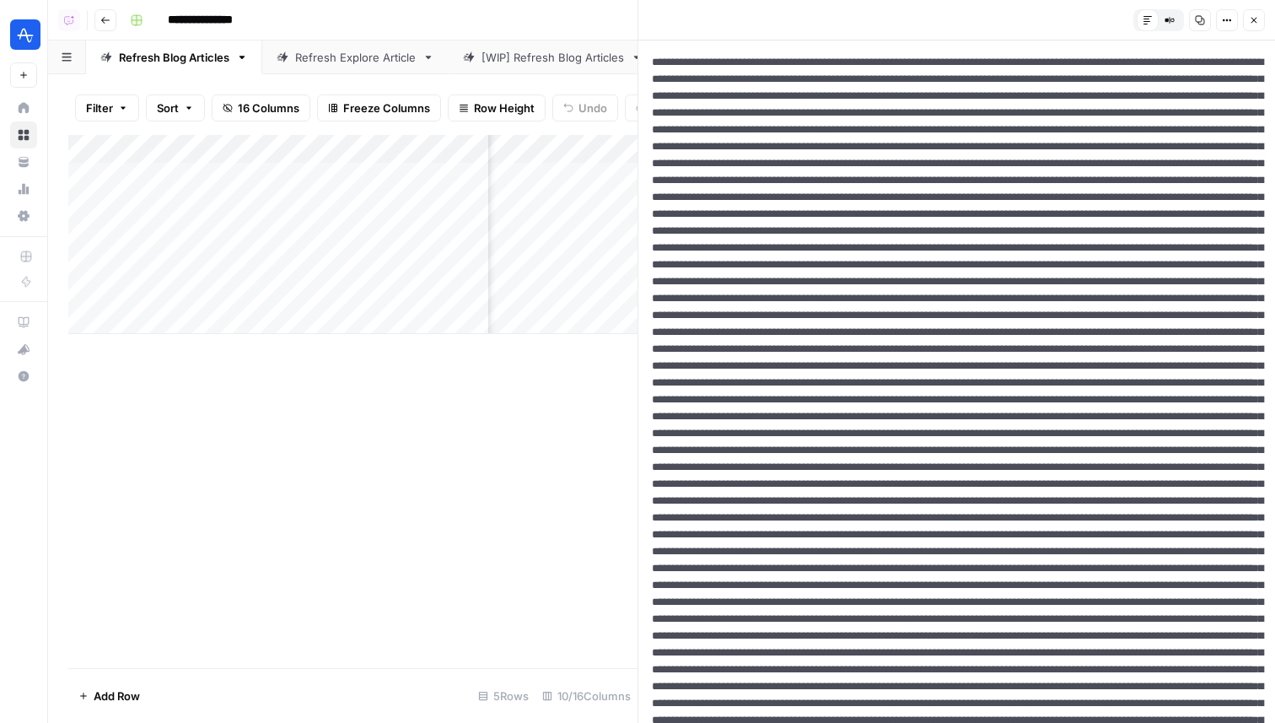
click at [1256, 24] on icon "button" at bounding box center [1254, 20] width 10 height 10
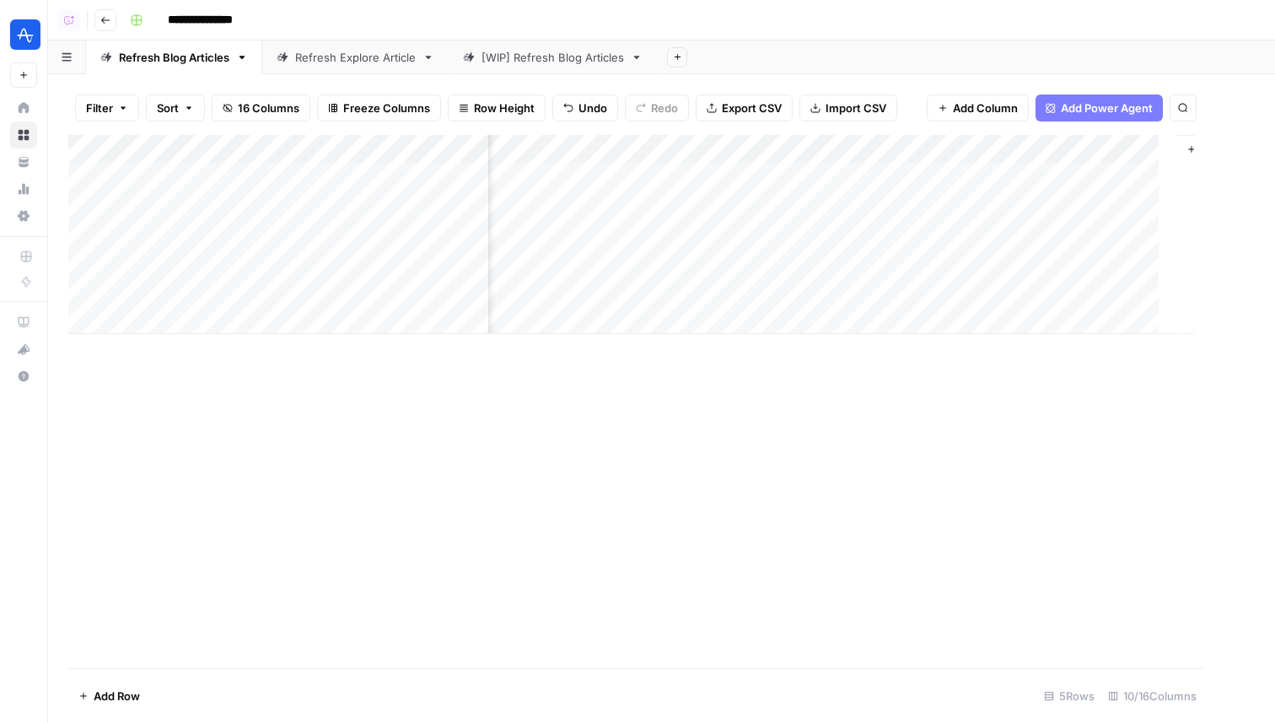
scroll to position [0, 942]
click at [1011, 203] on div "Add Column" at bounding box center [661, 234] width 1186 height 199
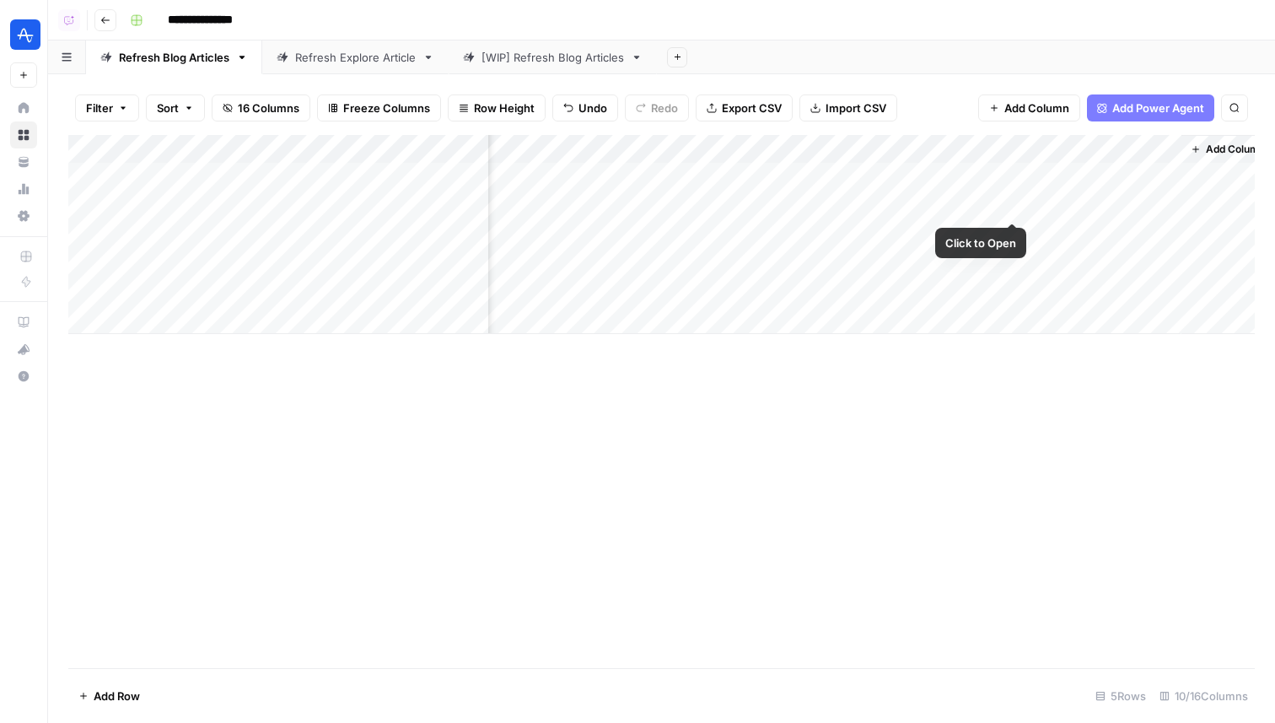
click at [962, 203] on div "Add Column" at bounding box center [661, 234] width 1186 height 199
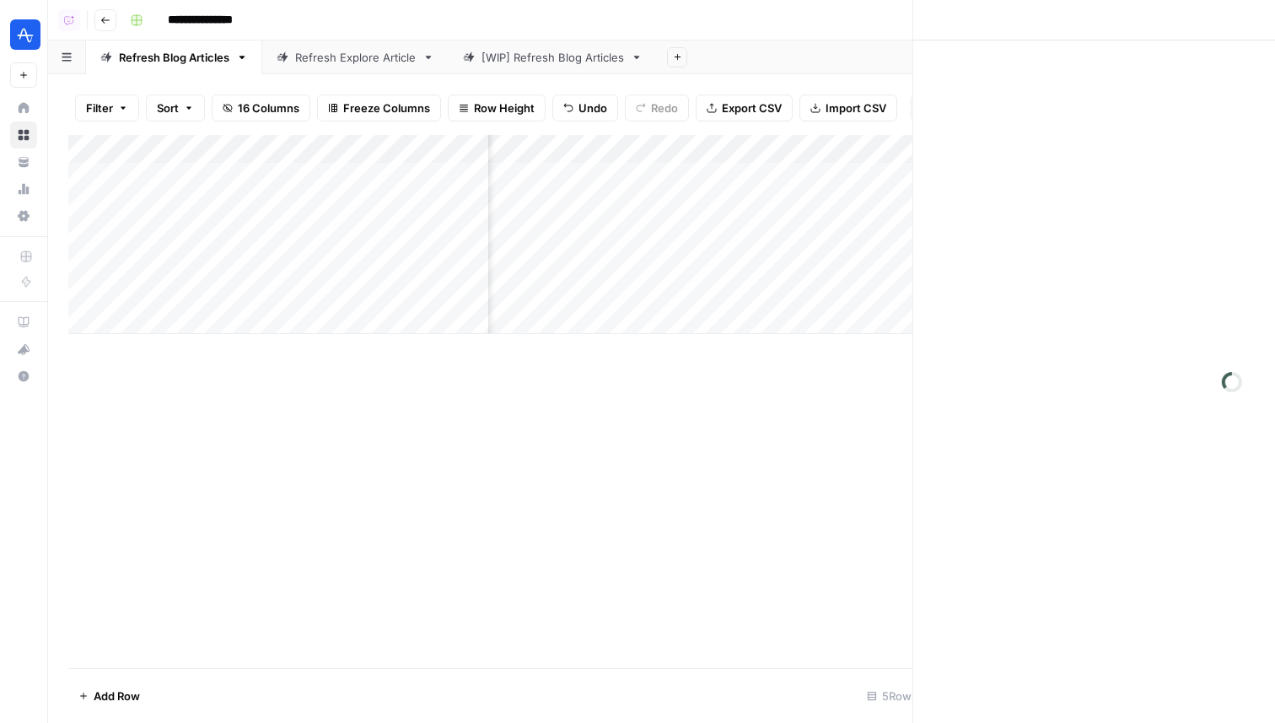
click at [962, 203] on div at bounding box center [953, 205] width 154 height 31
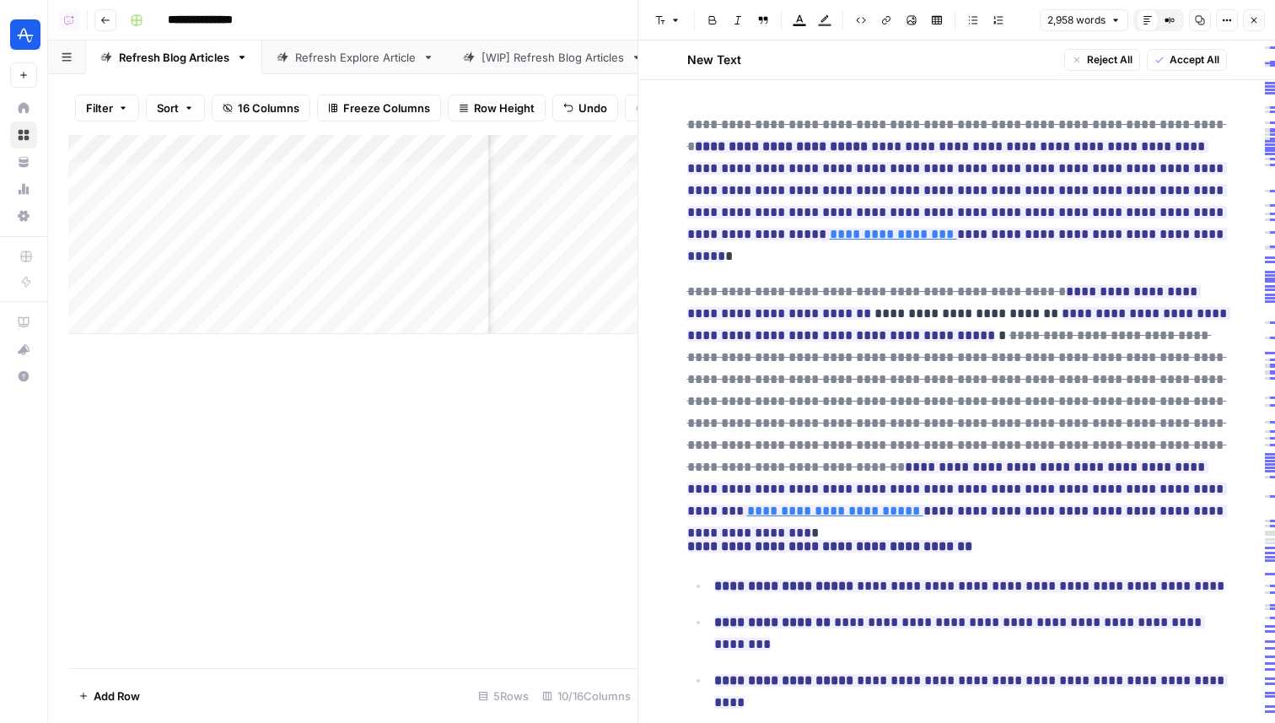
click at [1239, 11] on div "2,958 words Default Editor Compare Old vs New Content Copy Options Close" at bounding box center [1152, 20] width 225 height 22
click at [1230, 22] on icon "button" at bounding box center [1227, 20] width 10 height 10
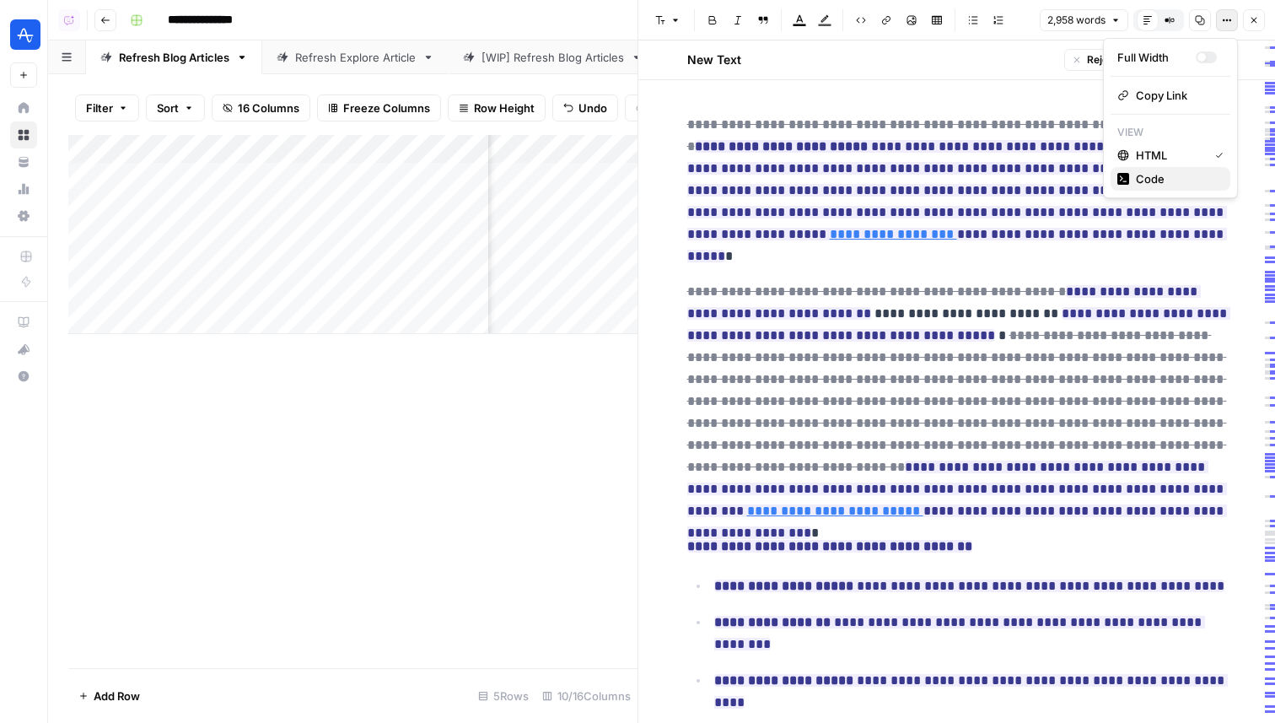
click at [1184, 171] on span "Code" at bounding box center [1176, 178] width 81 height 17
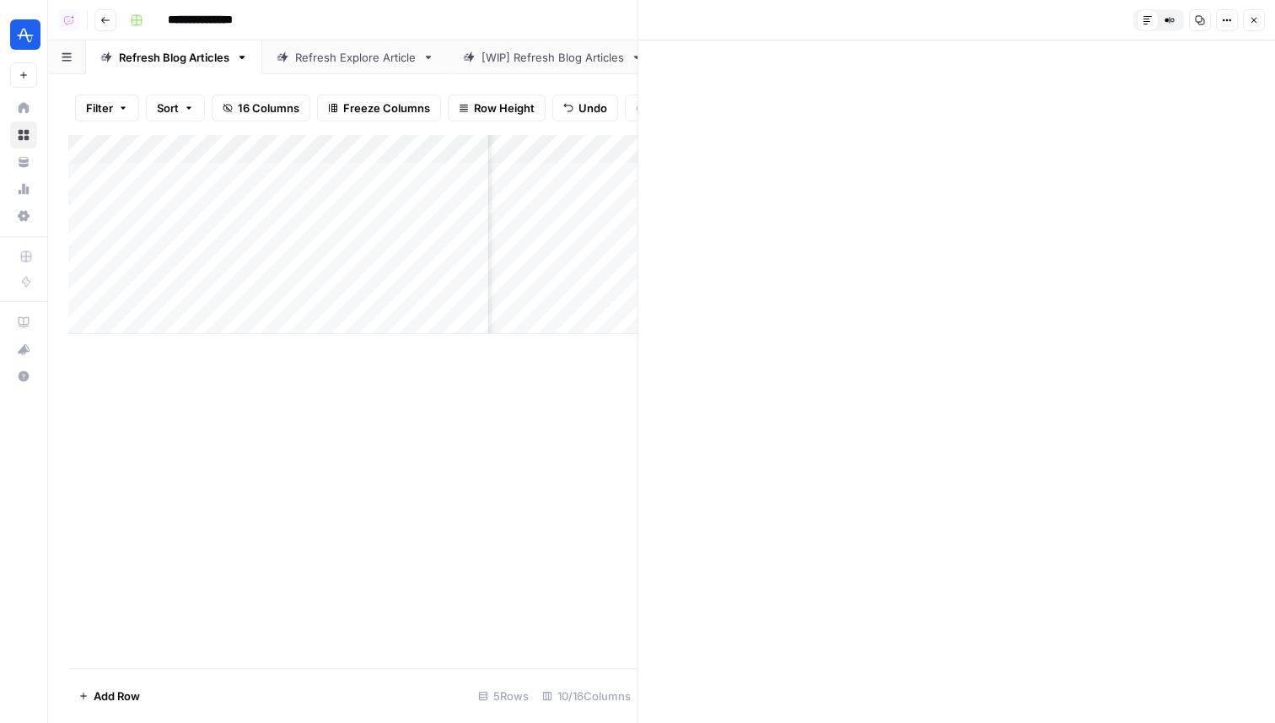
scroll to position [271, 0]
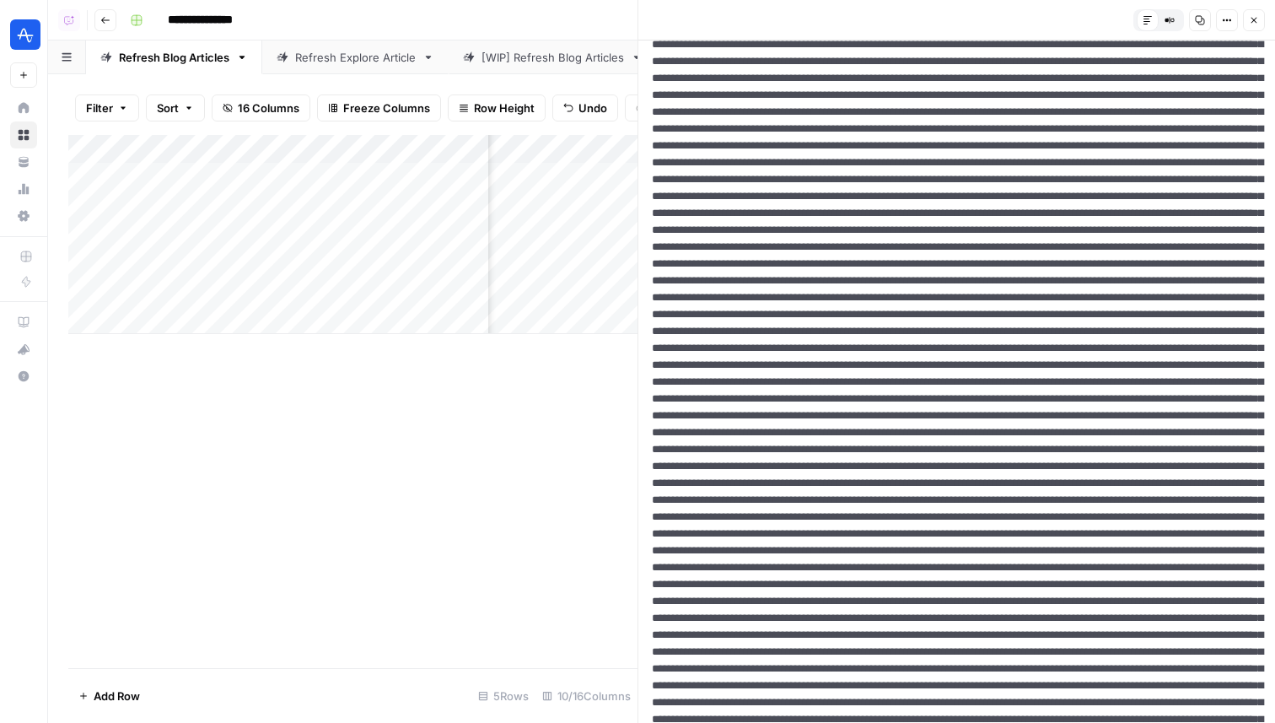
click at [1250, 24] on icon "button" at bounding box center [1254, 20] width 10 height 10
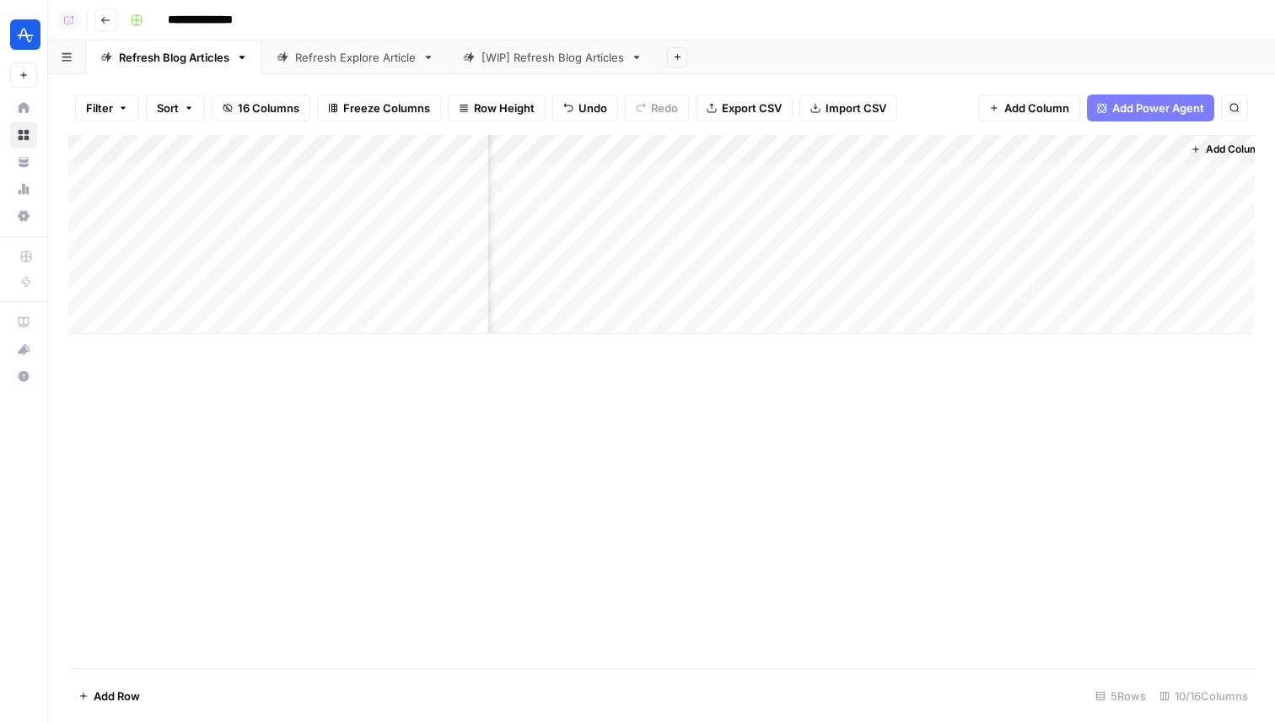
click at [983, 202] on div "Add Column" at bounding box center [661, 234] width 1186 height 199
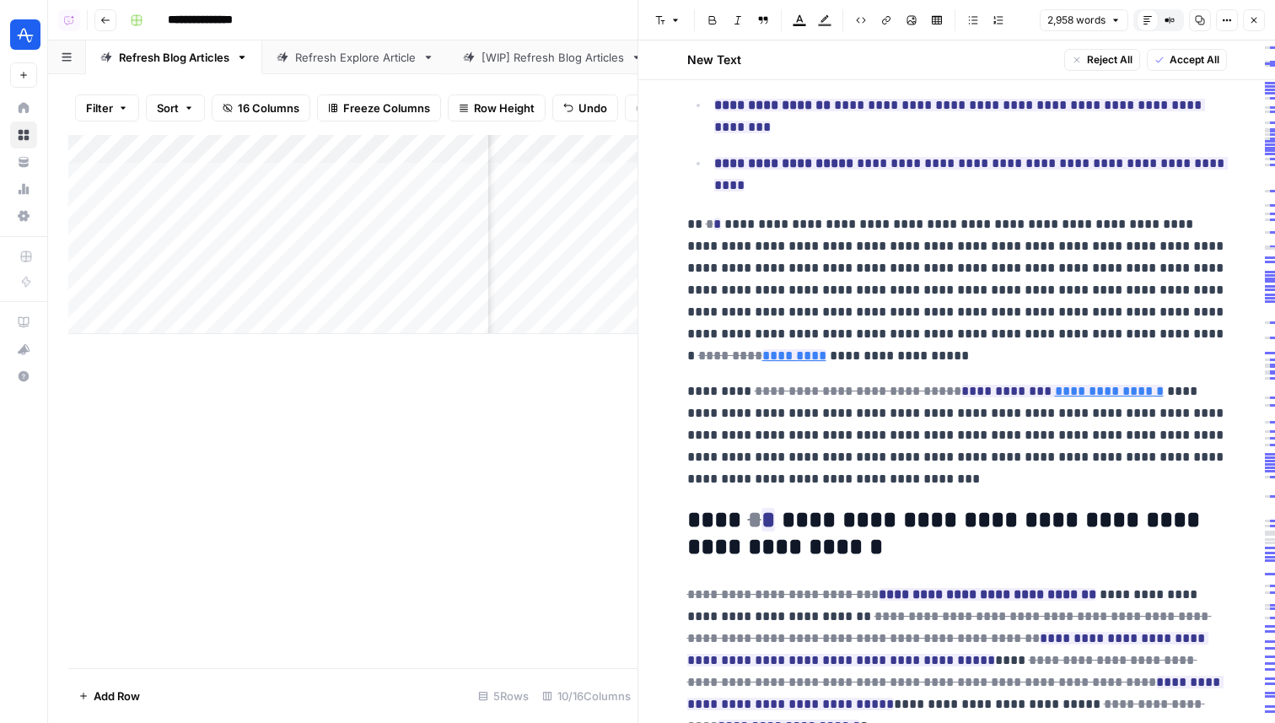
scroll to position [549, 0]
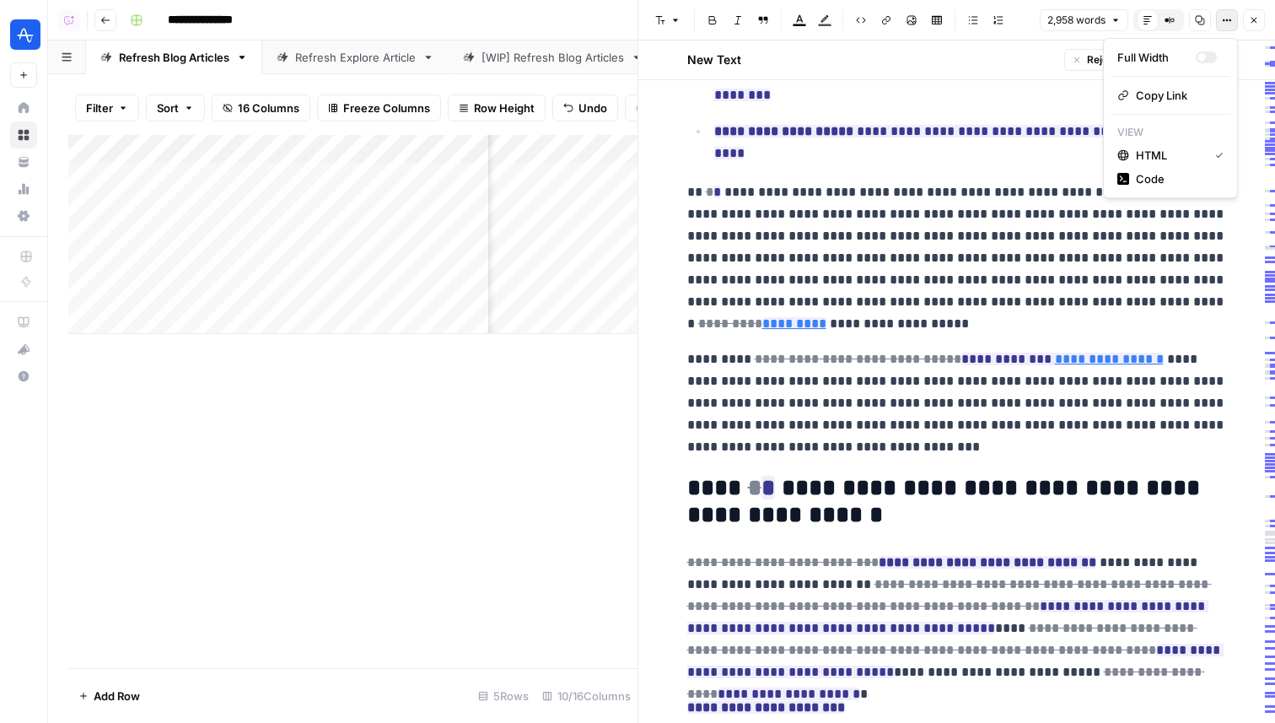
click at [1228, 21] on icon "button" at bounding box center [1227, 20] width 10 height 10
click at [1192, 185] on span "Code" at bounding box center [1176, 178] width 81 height 17
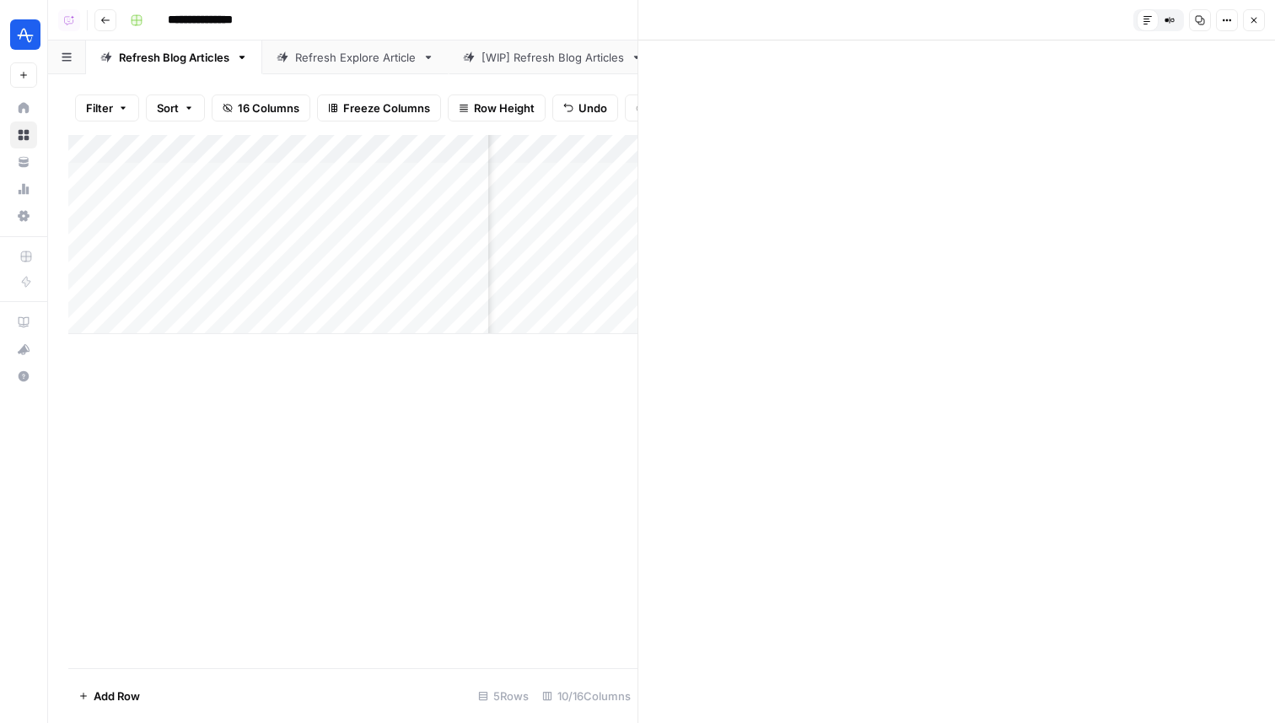
scroll to position [9310, 0]
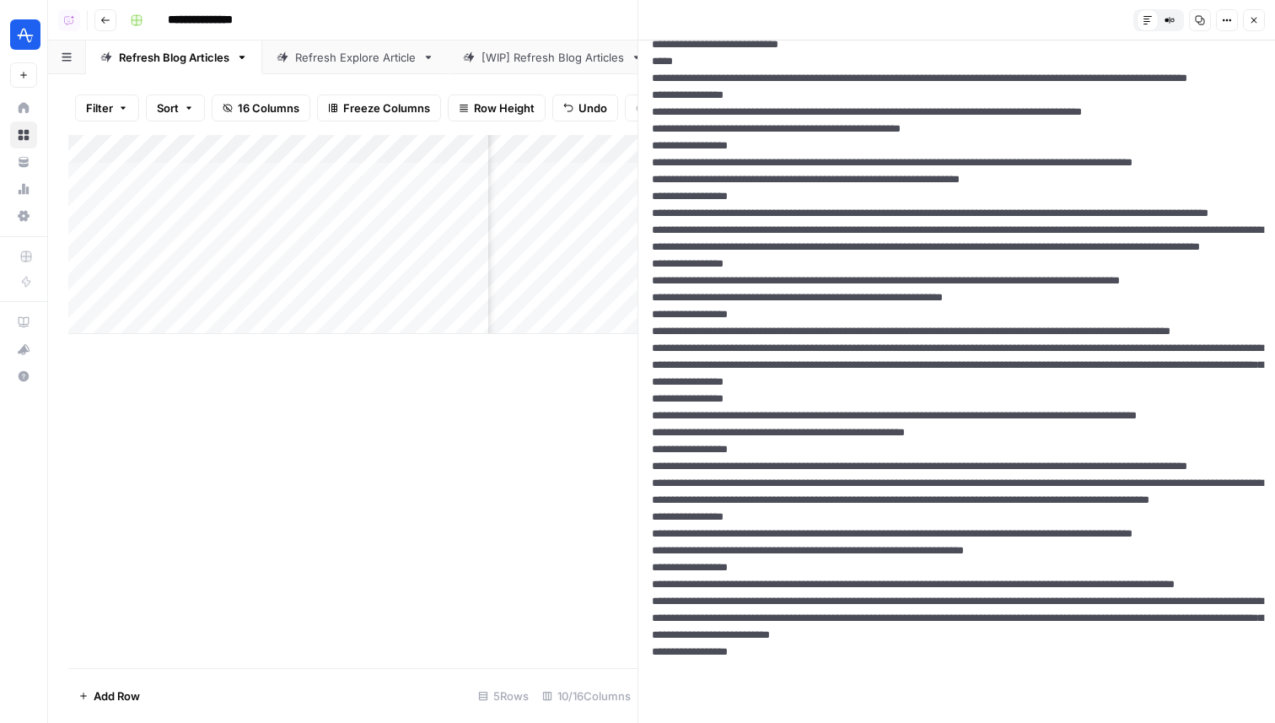
click at [1245, 18] on button "Close" at bounding box center [1254, 20] width 22 height 22
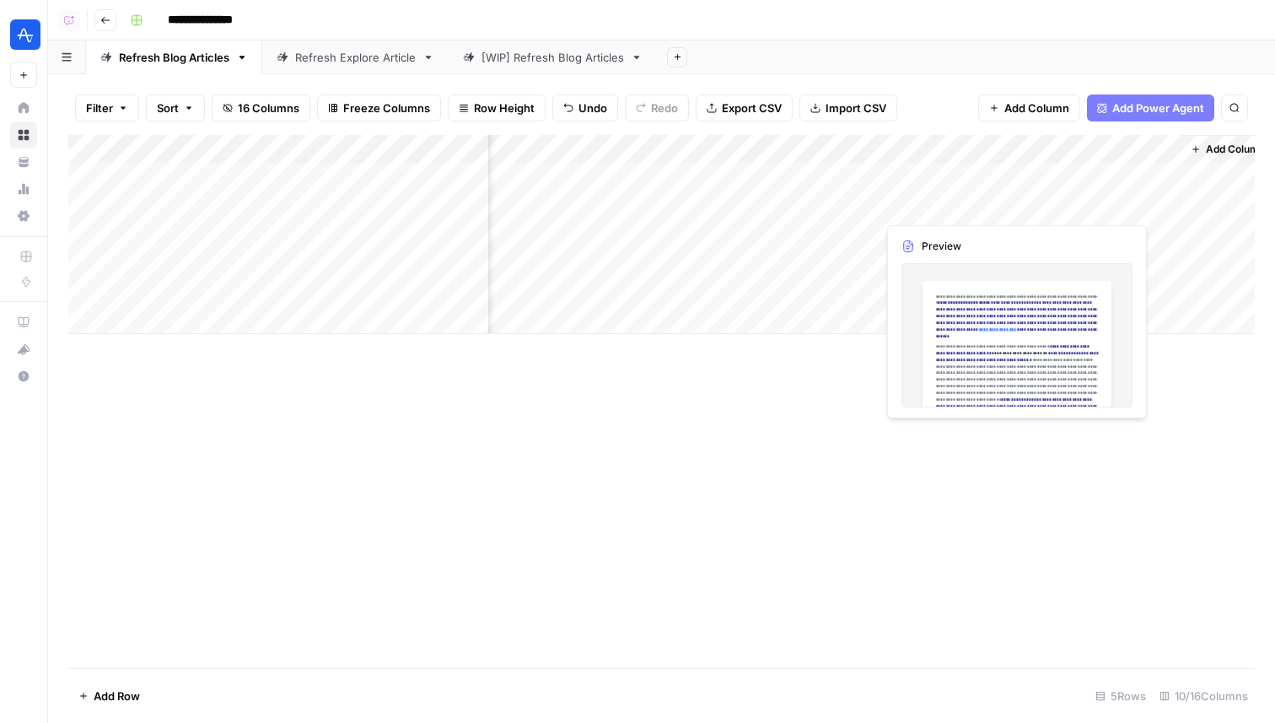
click at [909, 207] on div "Add Column" at bounding box center [661, 234] width 1186 height 199
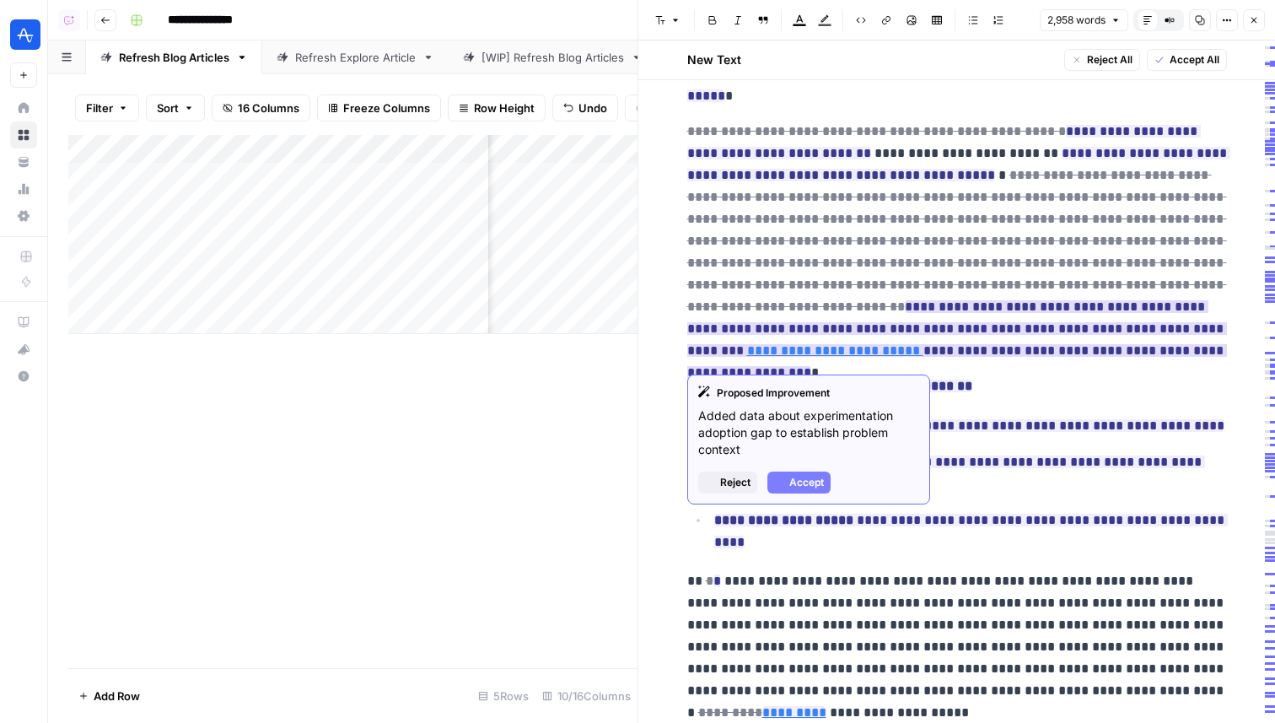
scroll to position [169, 0]
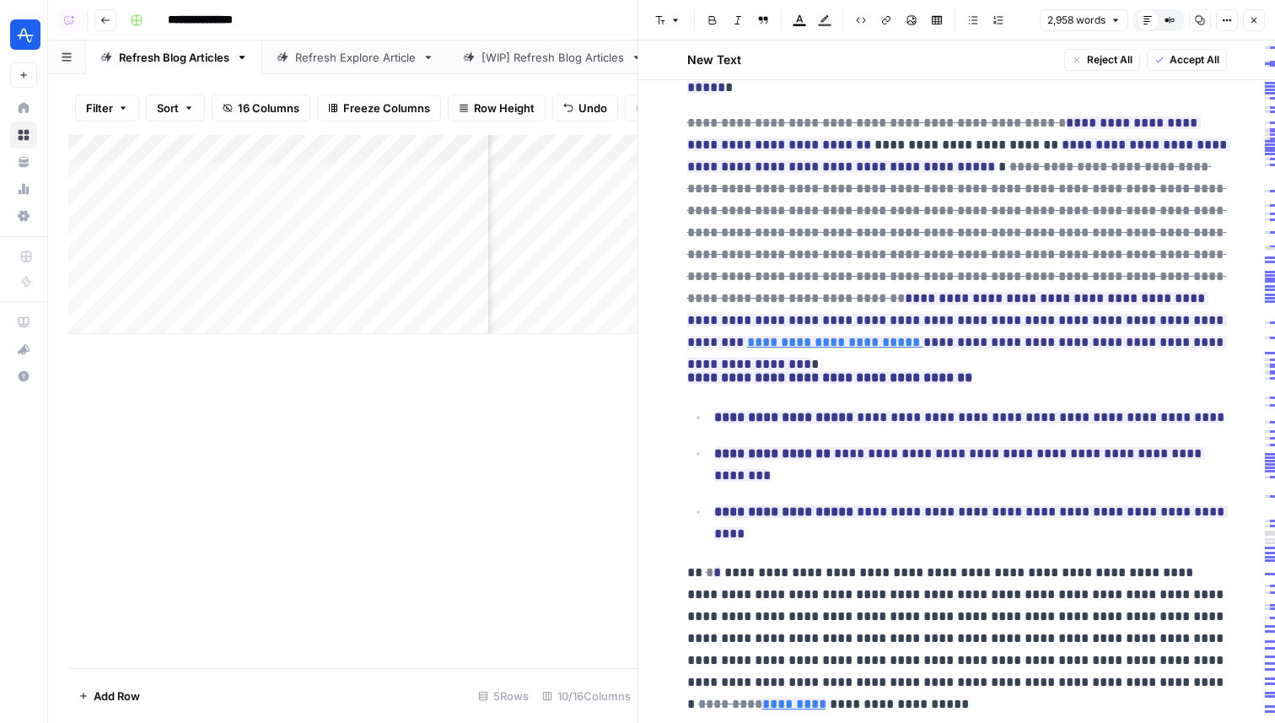
click at [1225, 24] on icon "button" at bounding box center [1227, 20] width 10 height 10
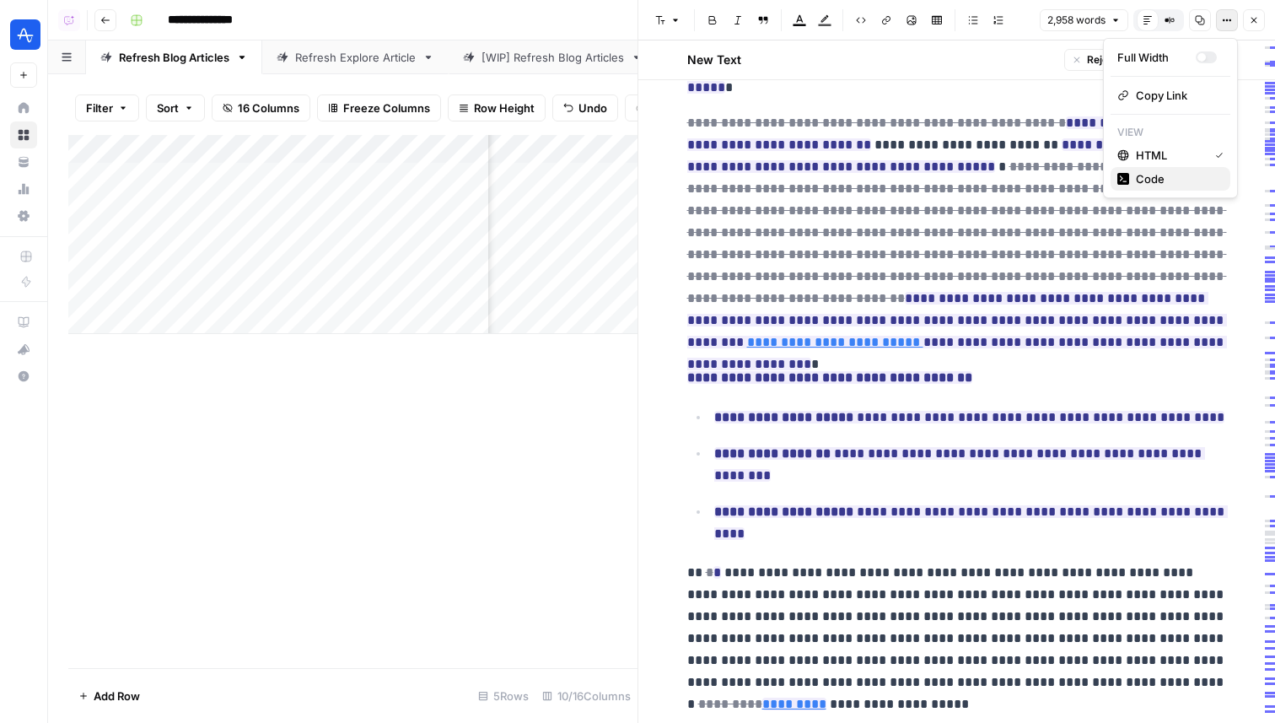
click at [1191, 179] on span "Code" at bounding box center [1176, 178] width 81 height 17
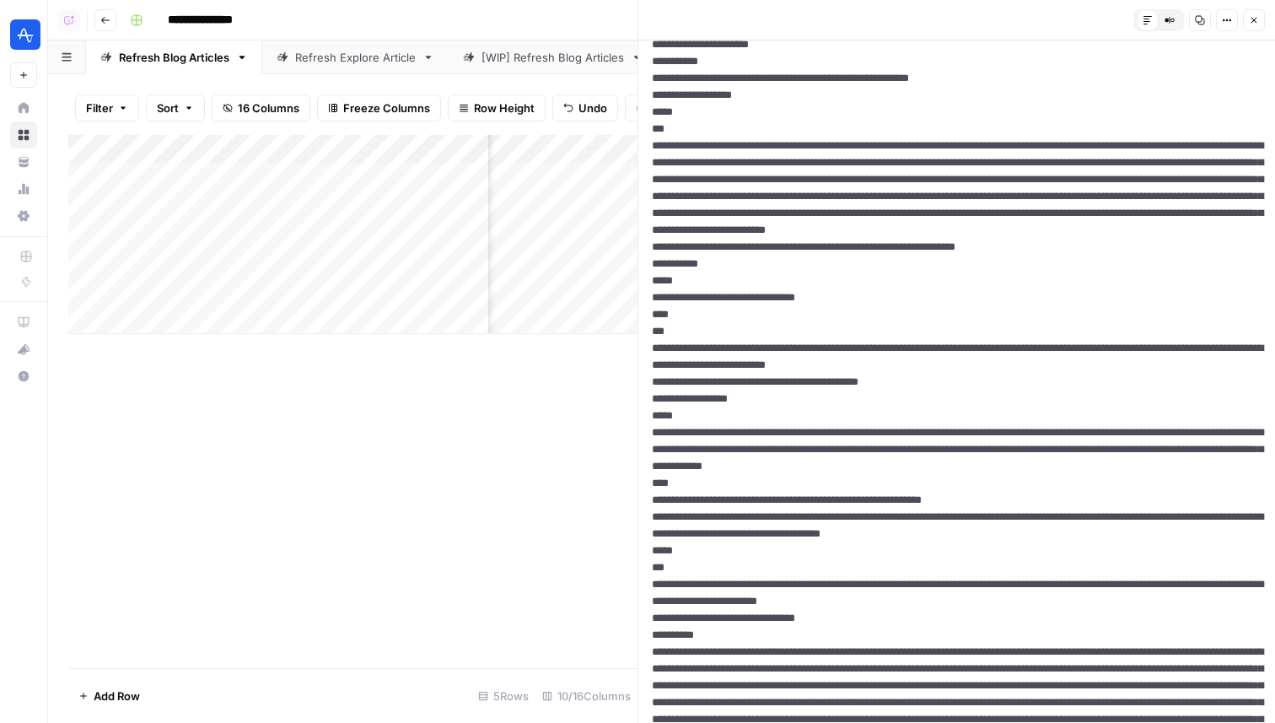
click at [1256, 22] on icon "button" at bounding box center [1254, 20] width 10 height 10
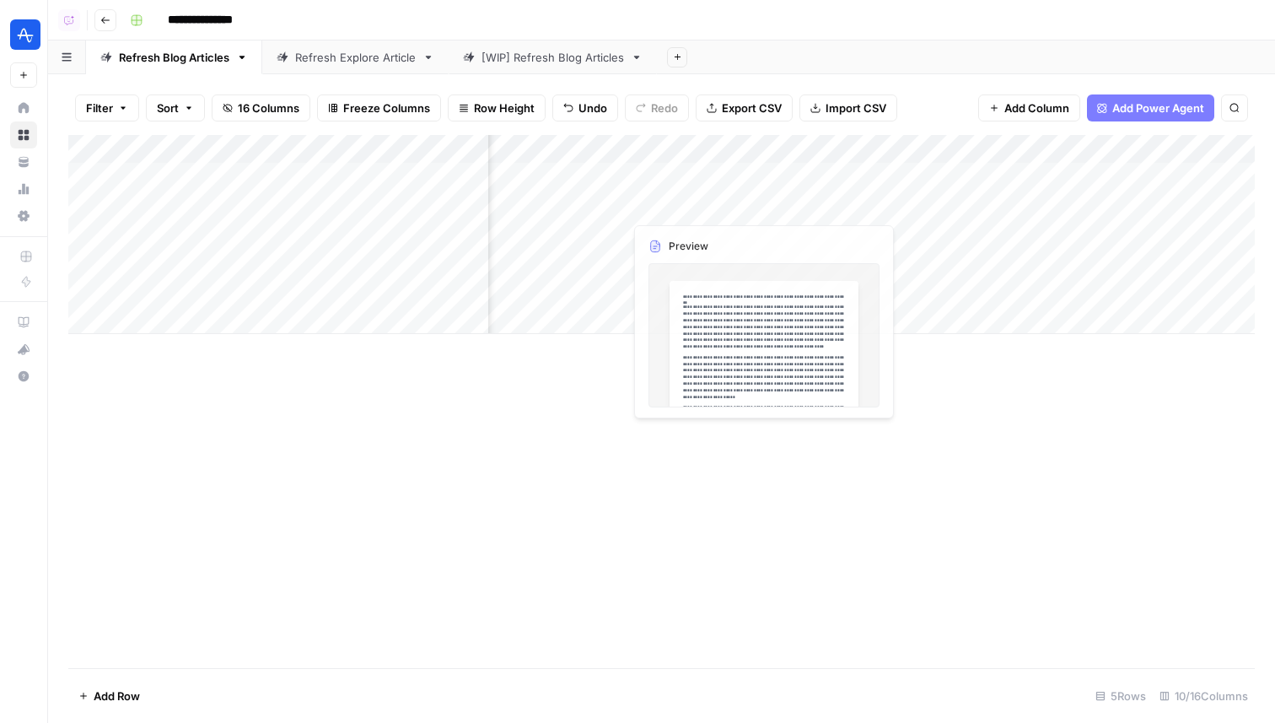
scroll to position [0, 2]
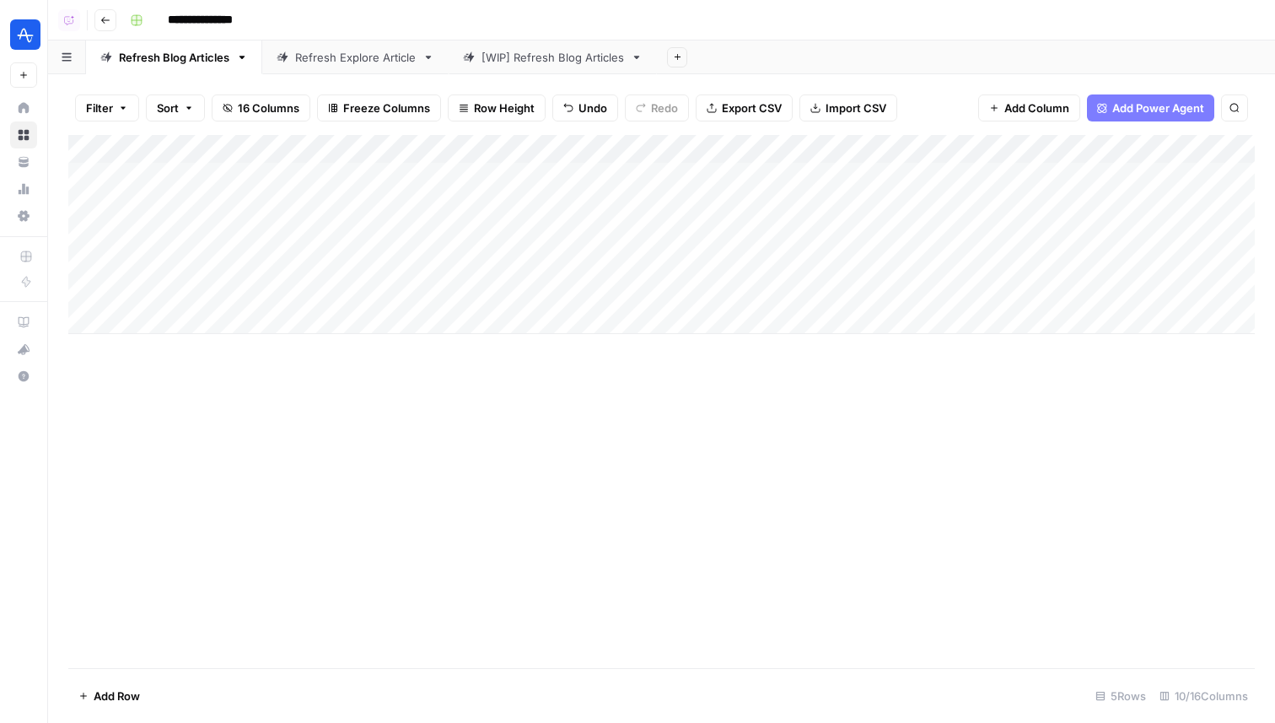
click at [714, 202] on div "Add Column" at bounding box center [661, 234] width 1186 height 199
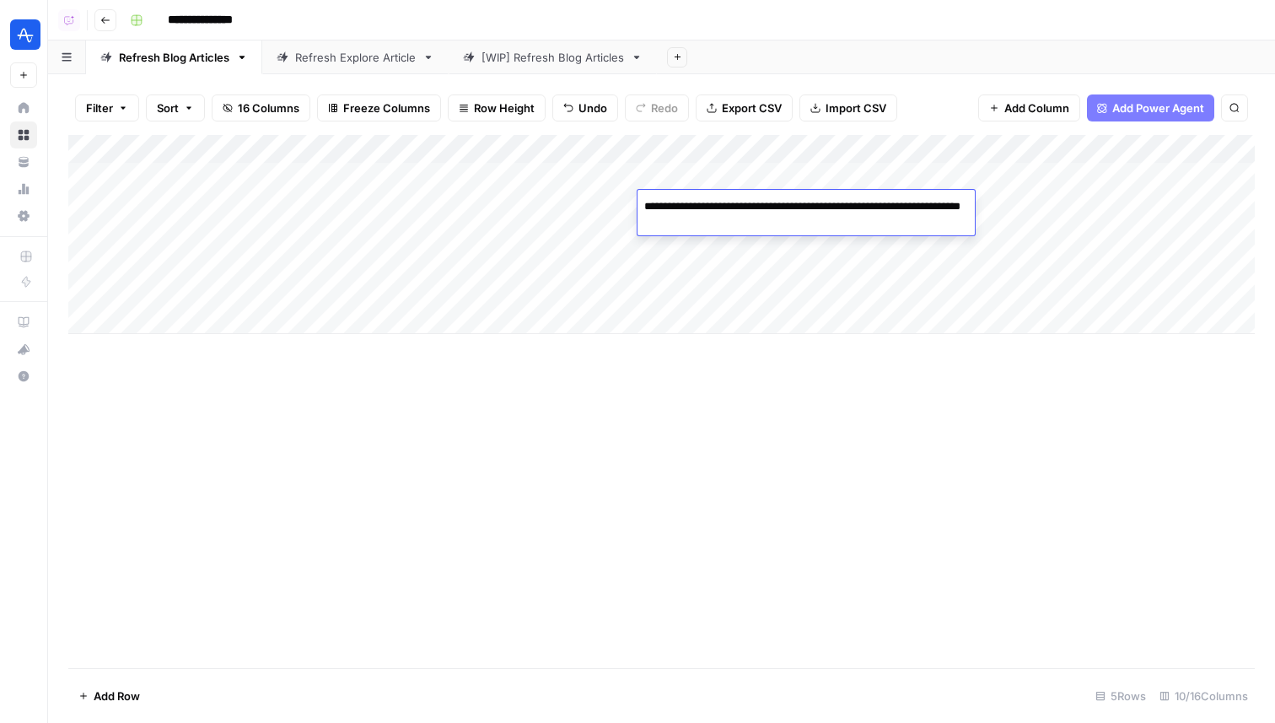
click at [989, 210] on div "Add Column" at bounding box center [661, 234] width 1186 height 199
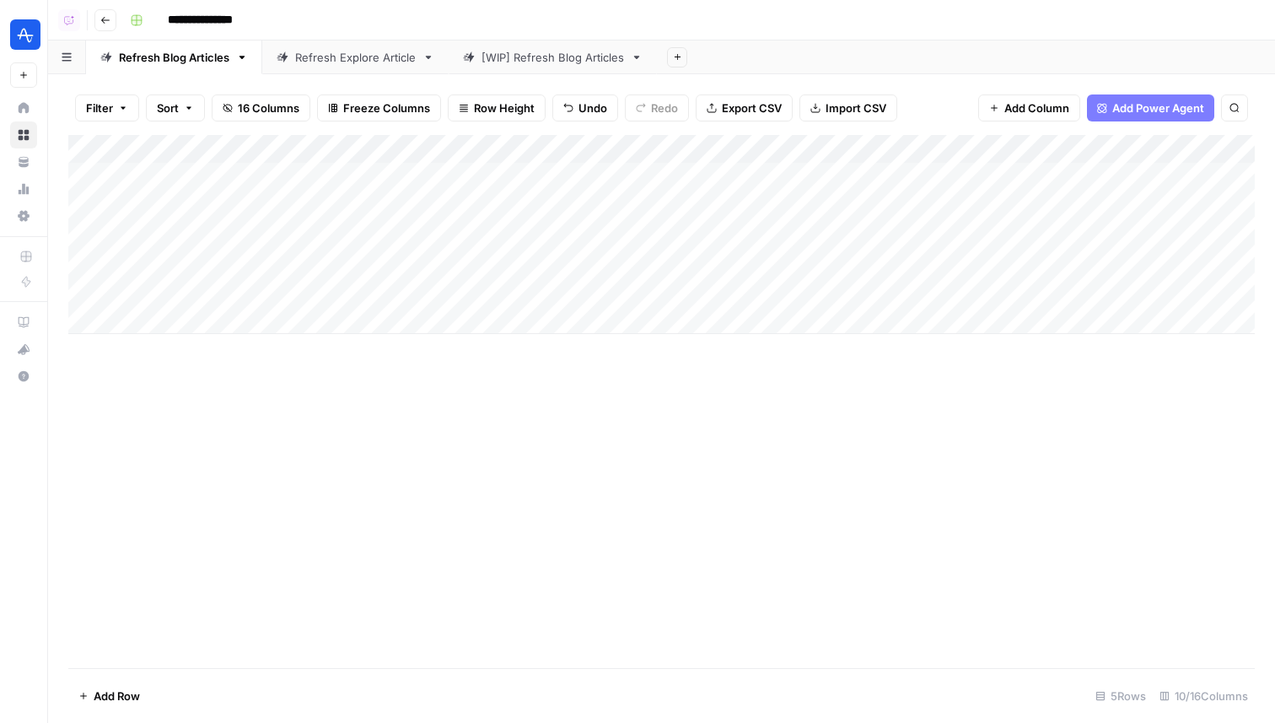
click at [989, 210] on div "Add Column" at bounding box center [661, 234] width 1186 height 199
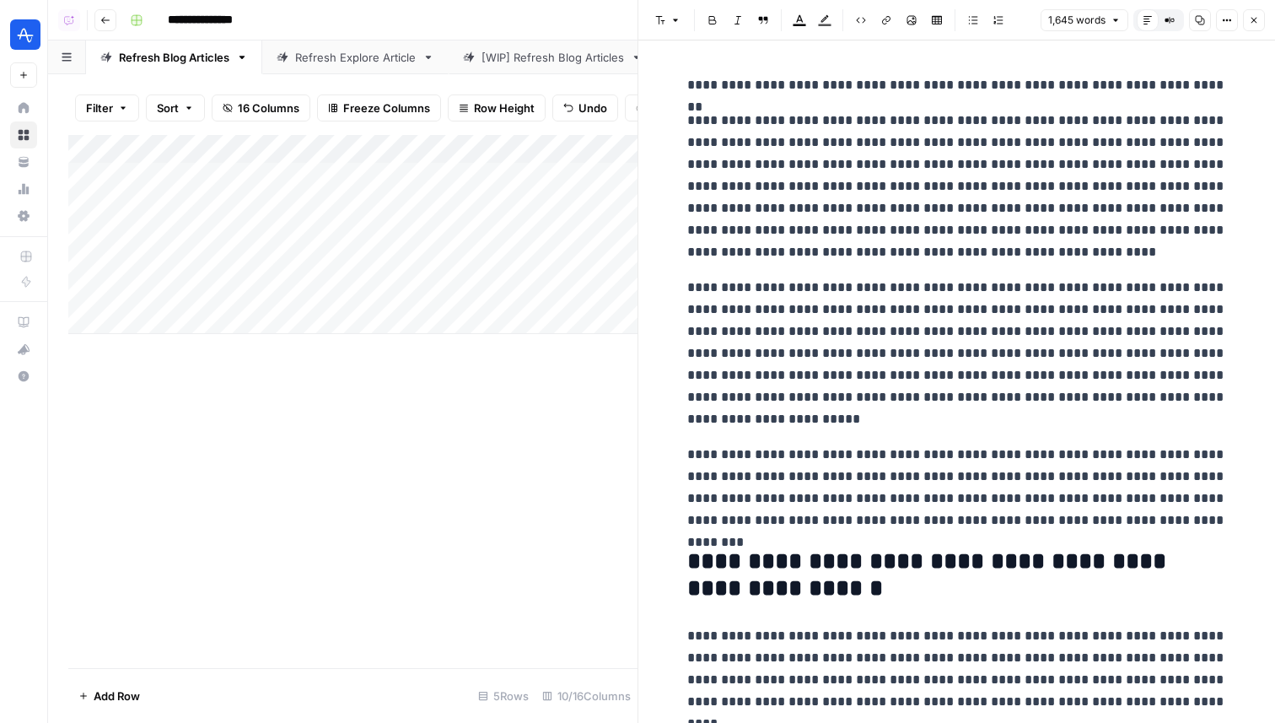
click at [1231, 22] on icon "button" at bounding box center [1227, 20] width 10 height 10
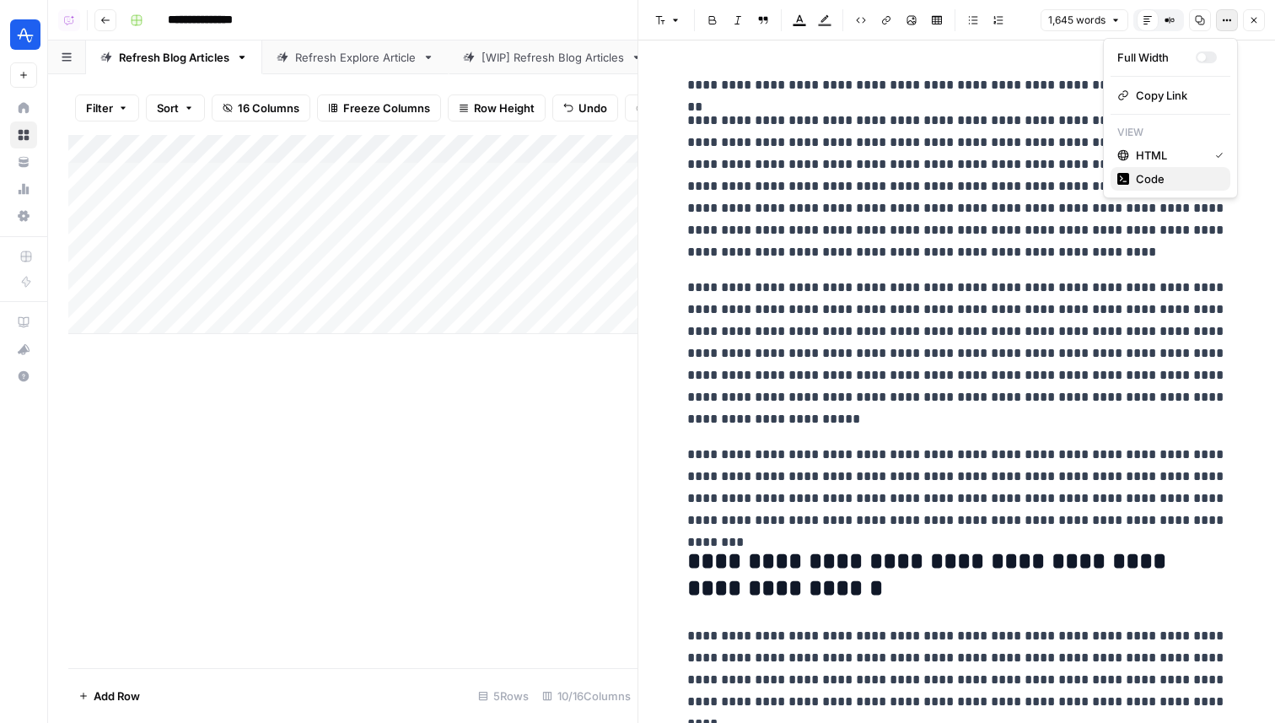
click at [1169, 178] on span "Code" at bounding box center [1176, 178] width 81 height 17
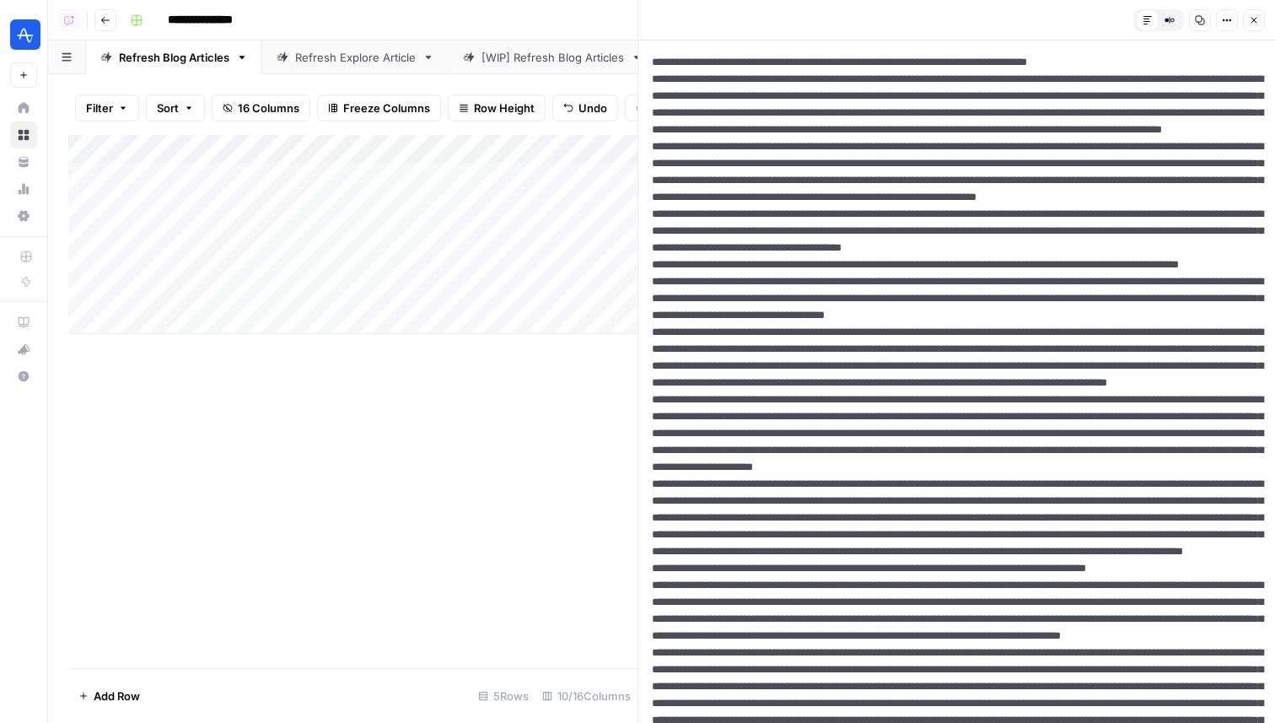
click at [1246, 23] on button "Close" at bounding box center [1254, 20] width 22 height 22
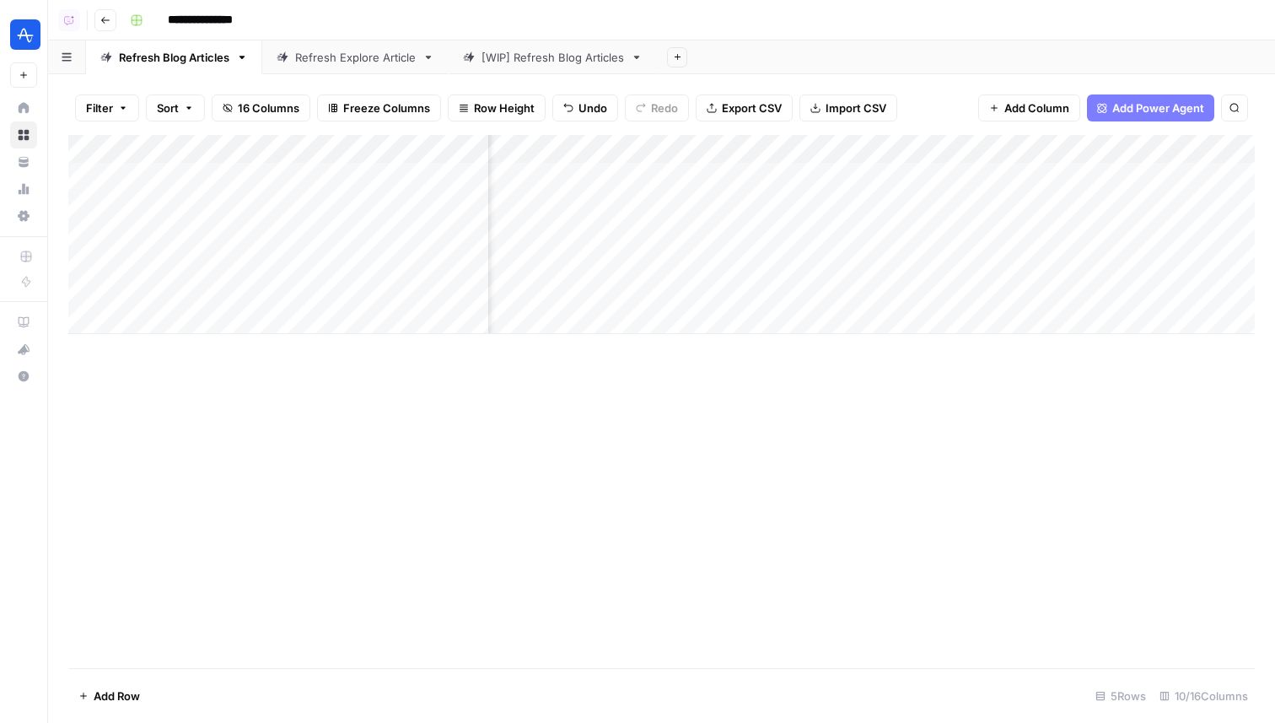
scroll to position [0, 962]
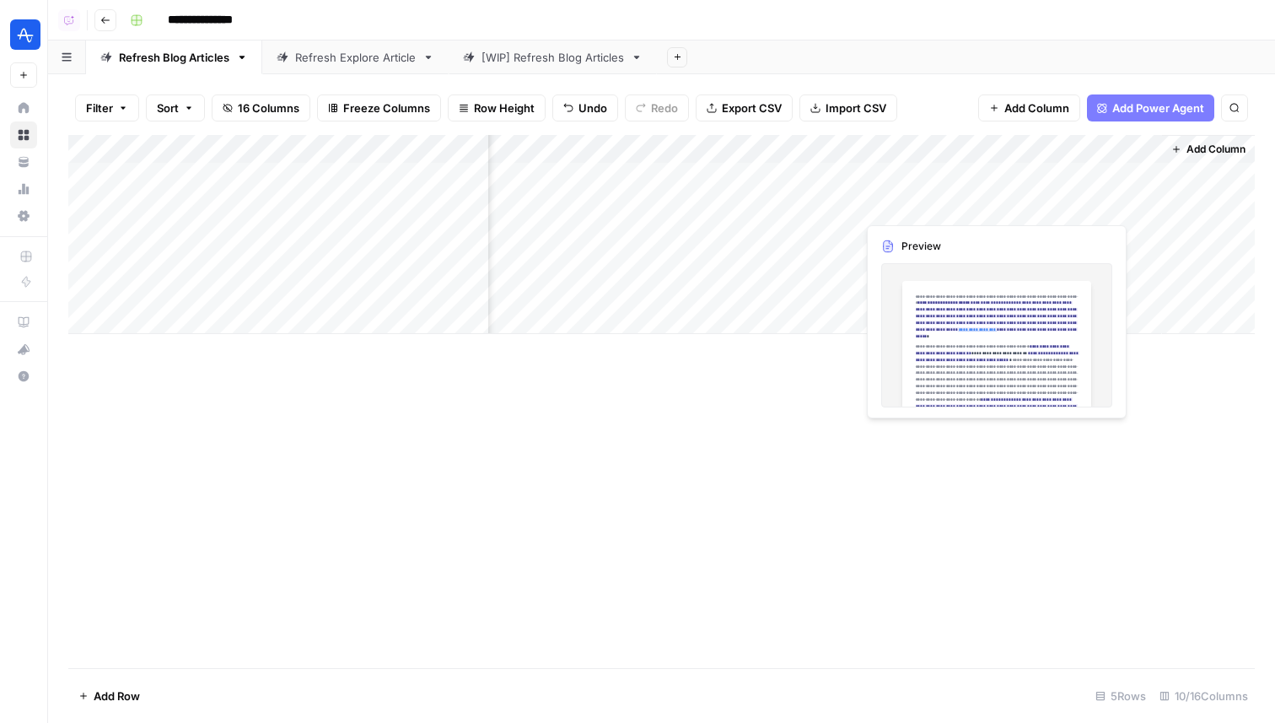
click at [880, 206] on div "Add Column" at bounding box center [661, 234] width 1186 height 199
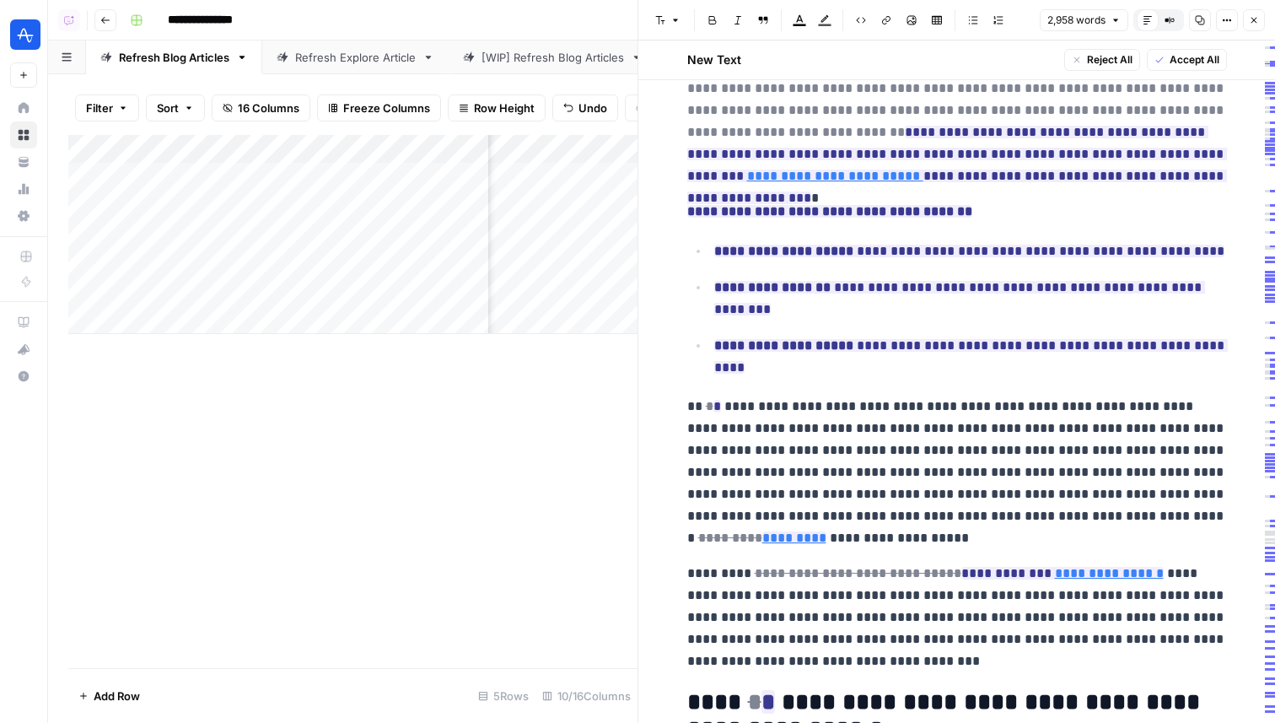
scroll to position [322, 0]
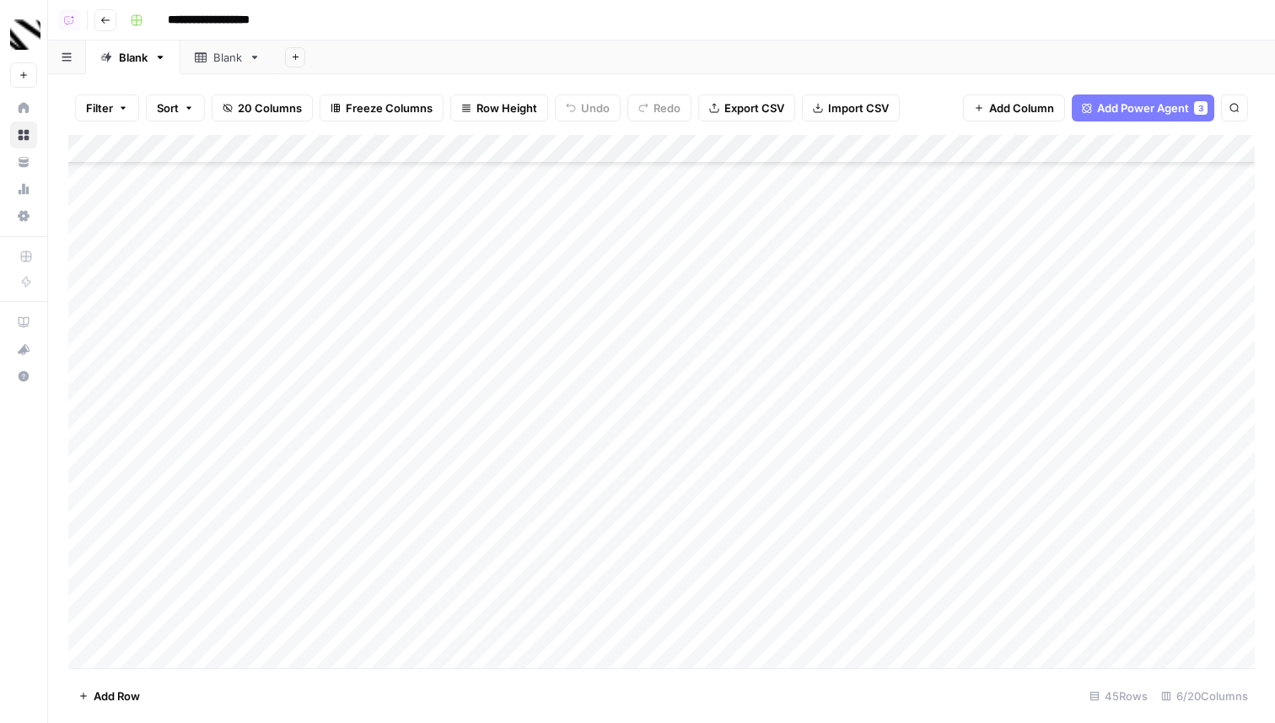
scroll to position [813, 0]
click at [761, 67] on div "Add Sheet" at bounding box center [775, 57] width 1000 height 34
